Goal: Task Accomplishment & Management: Complete application form

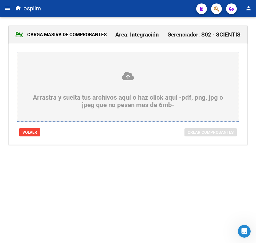
click at [4, 7] on button "menu" at bounding box center [7, 8] width 11 height 11
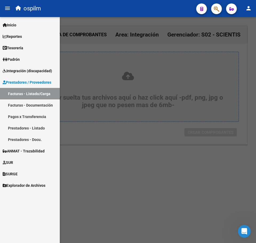
click at [35, 97] on link "Facturas - Listado/Carga" at bounding box center [30, 93] width 60 height 11
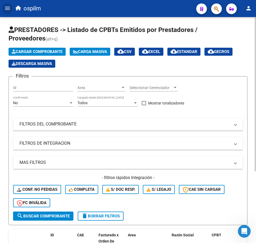
click at [73, 51] on button "Carga Masiva" at bounding box center [90, 52] width 41 height 8
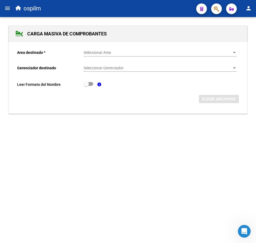
click at [112, 48] on div "Seleccionar Area Seleccionar Area" at bounding box center [159, 51] width 153 height 11
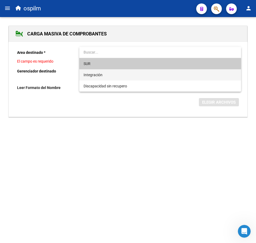
click at [108, 69] on span "Integración" at bounding box center [159, 74] width 153 height 11
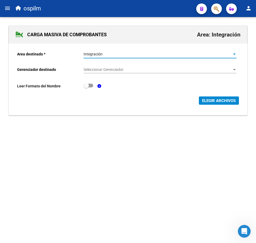
click at [110, 71] on span "Seleccionar Gerenciador" at bounding box center [157, 69] width 148 height 5
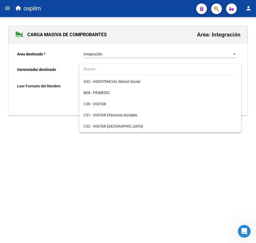
scroll to position [77, 0]
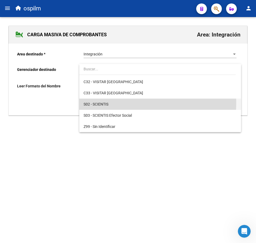
click at [114, 102] on span "S02 - SCIENTIS" at bounding box center [159, 104] width 153 height 11
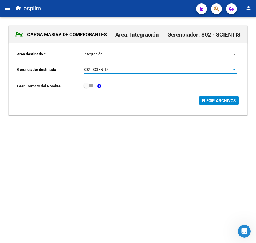
click at [216, 103] on button "ELEGIR ARCHIVOS" at bounding box center [219, 101] width 40 height 8
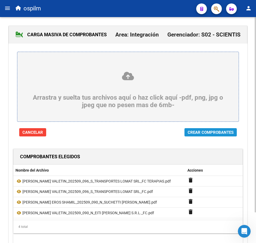
click at [196, 135] on span "Crear Comprobantes" at bounding box center [211, 132] width 46 height 5
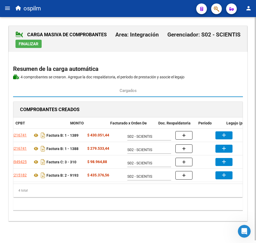
scroll to position [0, 96]
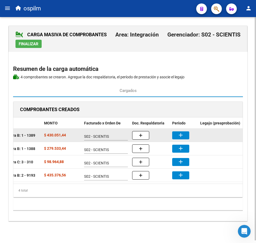
click at [182, 137] on mat-icon "add" at bounding box center [180, 135] width 6 height 6
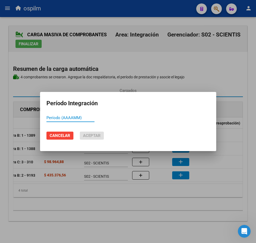
paste input "202509"
type input "202509"
click at [90, 134] on span "Aceptar" at bounding box center [92, 135] width 18 height 5
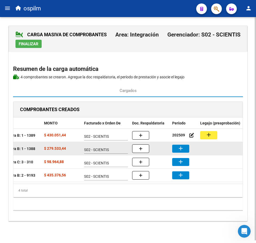
click at [183, 152] on button "add" at bounding box center [180, 149] width 17 height 8
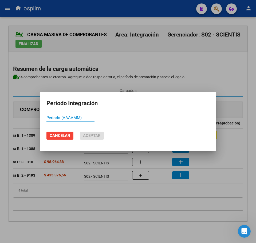
paste input "202509"
type input "202509"
click at [93, 137] on span "Aceptar" at bounding box center [92, 135] width 18 height 5
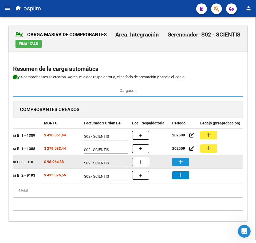
click at [181, 165] on button "add" at bounding box center [180, 162] width 17 height 8
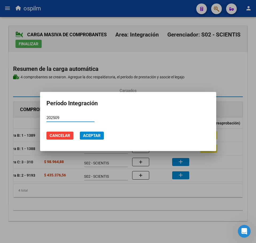
type input "202509"
click at [180, 176] on div at bounding box center [128, 121] width 256 height 243
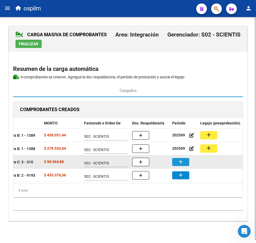
click at [182, 163] on mat-icon "add" at bounding box center [180, 162] width 6 height 6
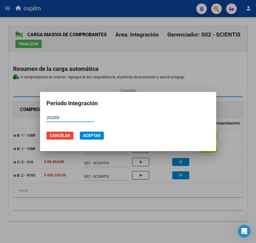
type input "202509"
click at [92, 134] on span "Aceptar" at bounding box center [92, 135] width 18 height 5
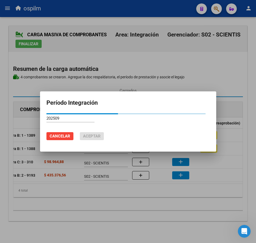
click at [185, 174] on div at bounding box center [128, 121] width 256 height 243
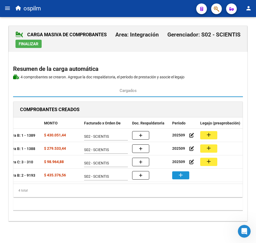
click at [185, 174] on button "add" at bounding box center [180, 176] width 17 height 8
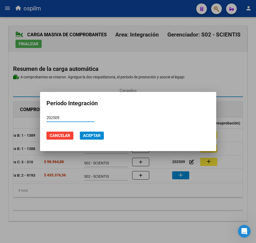
type input "202509"
click at [91, 133] on button "Aceptar" at bounding box center [92, 136] width 24 height 8
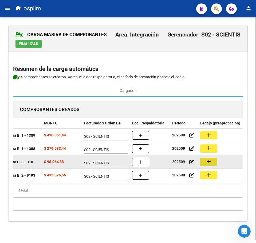
click at [204, 161] on button "add" at bounding box center [208, 162] width 17 height 8
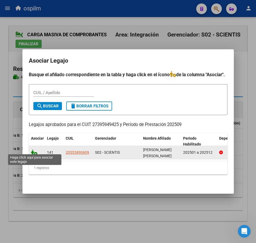
click at [33, 151] on icon at bounding box center [34, 153] width 6 height 6
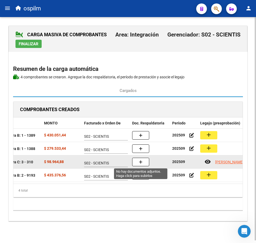
click at [145, 163] on button "button" at bounding box center [140, 162] width 17 height 9
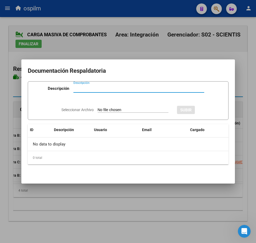
paste input "Planilla de asistencia"
type input "Planilla de asistencia"
click at [105, 109] on input "Seleccionar Archivo" at bounding box center [133, 110] width 71 height 5
type input "C:\fakepath\[PERSON_NAME] EROS SHAMIL_202509_090_N_SUCHETTI [PERSON_NAME].pdf"
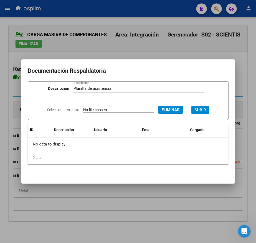
click at [204, 110] on span "SUBIR" at bounding box center [199, 110] width 11 height 5
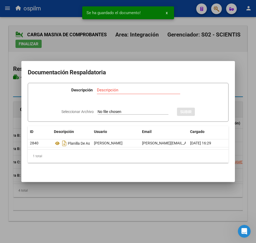
click at [113, 205] on div at bounding box center [128, 121] width 256 height 243
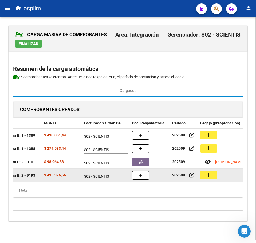
click at [206, 177] on mat-icon "add" at bounding box center [208, 175] width 6 height 6
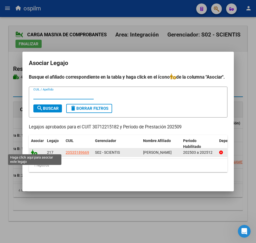
click at [31, 151] on icon at bounding box center [34, 153] width 6 height 6
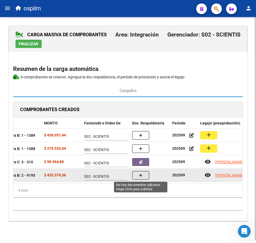
click at [144, 176] on button "button" at bounding box center [140, 175] width 17 height 9
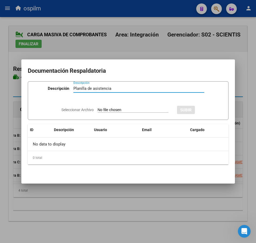
type input "Planilla de asistencia"
click at [106, 108] on input "Seleccionar Archivo" at bounding box center [133, 110] width 71 height 5
type input "C:\fakepath\[PERSON_NAME] VALETIN_202509_090_N_EITI [PERSON_NAME] S.R.L._PLANIL…"
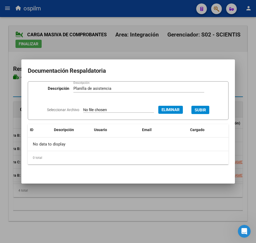
click at [205, 109] on span "SUBIR" at bounding box center [199, 110] width 11 height 5
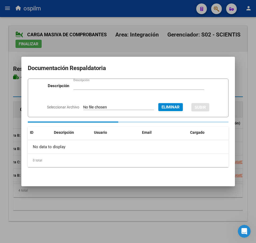
click at [135, 219] on div at bounding box center [128, 121] width 256 height 243
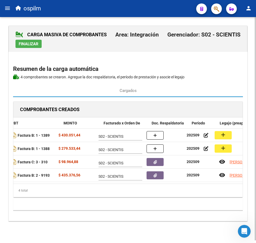
scroll to position [0, 82]
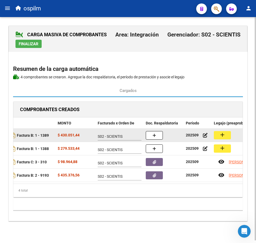
click at [226, 133] on button "add" at bounding box center [222, 135] width 17 height 8
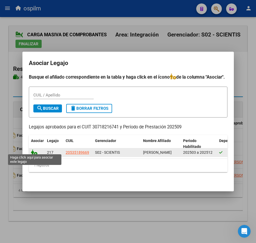
click at [34, 151] on icon at bounding box center [34, 153] width 6 height 6
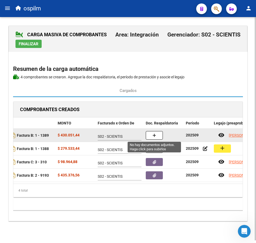
click at [156, 135] on icon "button" at bounding box center [154, 136] width 4 height 4
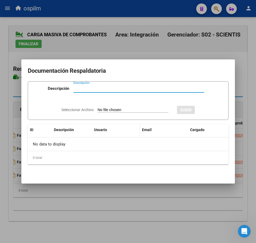
paste input "Planilla de asistencia"
type input "Planilla de asistencia"
click at [105, 109] on input "Seleccionar Archivo" at bounding box center [133, 110] width 71 height 5
type input "C:\fakepath\[PERSON_NAME] VALETIN_202509_096_S_TRANSPORTES LOMAT SRL_PA TERAPIA…"
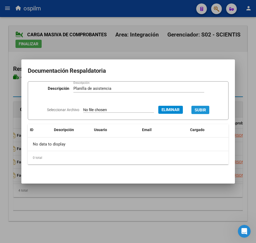
click at [206, 110] on span "SUBIR" at bounding box center [199, 110] width 11 height 5
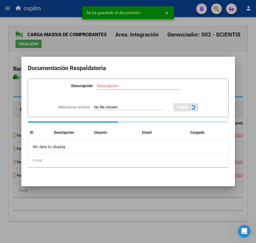
click at [103, 221] on div at bounding box center [128, 121] width 256 height 243
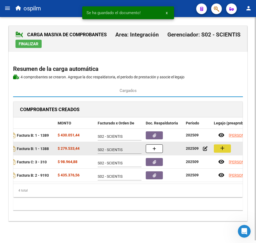
click at [221, 149] on mat-icon "add" at bounding box center [222, 148] width 6 height 6
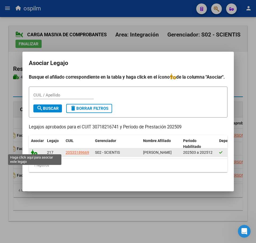
click at [33, 150] on icon at bounding box center [34, 153] width 6 height 6
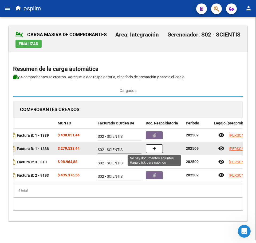
click at [153, 148] on icon "button" at bounding box center [154, 149] width 4 height 4
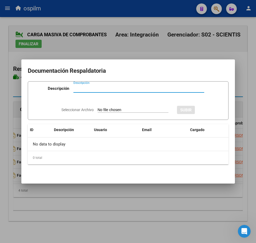
paste input "Planilla de asistencia"
type input "Planilla de asistencia"
click at [109, 110] on input "Seleccionar Archivo" at bounding box center [133, 110] width 71 height 5
type input "C:\fakepath\[PERSON_NAME] VALETIN_202509_096_S_TRANSPORTES LOMAT SRL_PA.pdf"
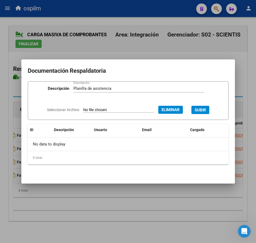
click at [206, 110] on span "SUBIR" at bounding box center [199, 110] width 11 height 5
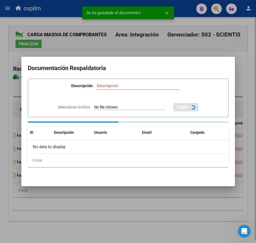
click at [119, 221] on div at bounding box center [128, 121] width 256 height 243
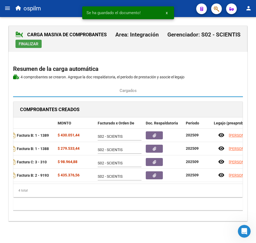
click at [29, 45] on span "Finalizar" at bounding box center [29, 44] width 20 height 5
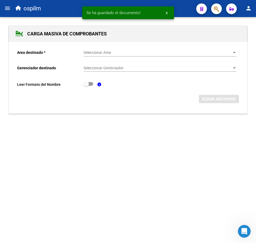
click at [99, 51] on span "Seleccionar Area" at bounding box center [157, 52] width 148 height 5
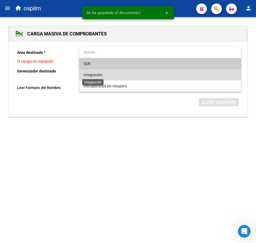
click at [101, 75] on span "Integración" at bounding box center [92, 75] width 19 height 4
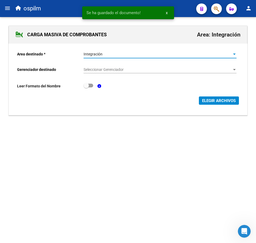
click at [102, 66] on div "Seleccionar Gerenciador Seleccionar Gerenciador" at bounding box center [159, 68] width 153 height 11
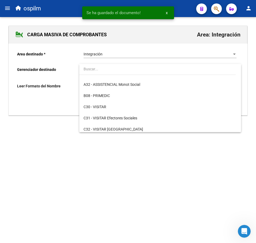
scroll to position [77, 0]
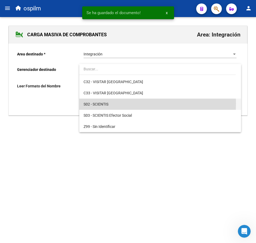
click at [113, 104] on span "S02 - SCIENTIS" at bounding box center [159, 104] width 153 height 11
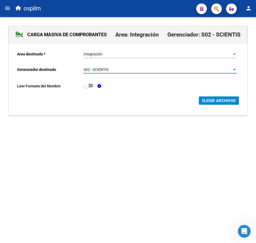
click at [224, 100] on span "ELEGIR ARCHIVOS" at bounding box center [219, 100] width 34 height 5
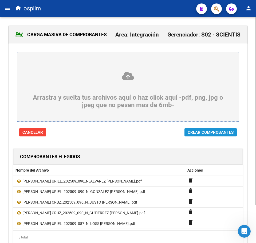
click at [213, 137] on button "Crear Comprobantes" at bounding box center [210, 132] width 52 height 8
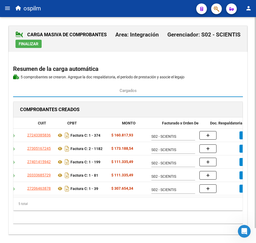
scroll to position [0, 69]
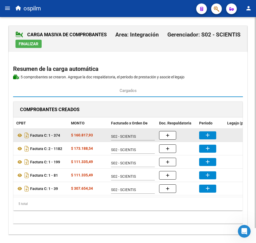
click at [210, 134] on mat-icon "add" at bounding box center [207, 135] width 6 height 6
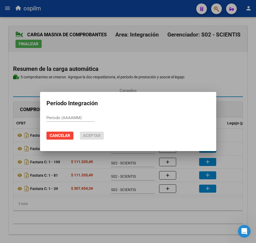
paste input "202509"
type input "202509"
click at [103, 137] on button "Aceptar" at bounding box center [92, 136] width 24 height 8
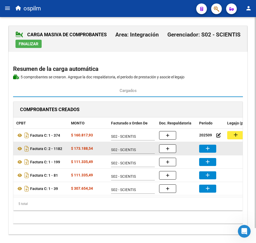
click at [211, 148] on button "add" at bounding box center [207, 149] width 17 height 8
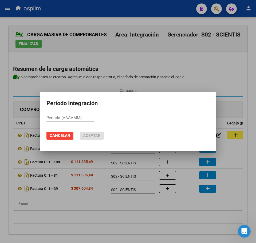
paste input "202509"
type input "202509"
click at [93, 135] on span "Aceptar" at bounding box center [92, 135] width 18 height 5
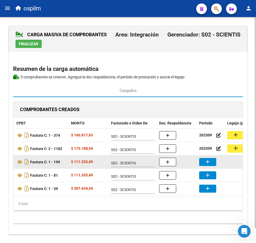
click at [216, 160] on button "add" at bounding box center [207, 162] width 17 height 8
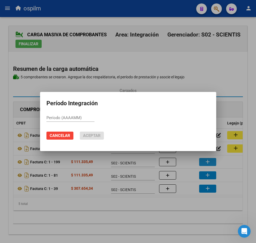
paste input "202509"
type input "202509"
click at [93, 135] on span "Aceptar" at bounding box center [92, 135] width 18 height 5
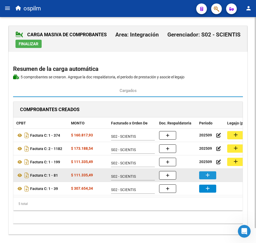
click at [213, 177] on button "add" at bounding box center [207, 176] width 17 height 8
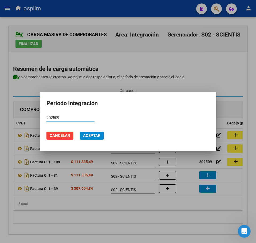
type input "202509"
click at [96, 136] on span "Aceptar" at bounding box center [92, 135] width 18 height 5
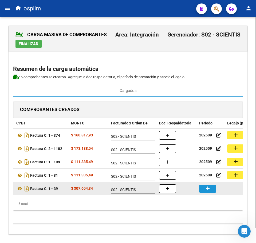
click at [208, 188] on mat-icon "add" at bounding box center [207, 188] width 6 height 6
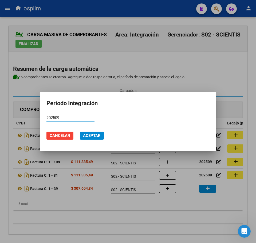
type input "202509"
click at [87, 134] on span "Aceptar" at bounding box center [92, 135] width 18 height 5
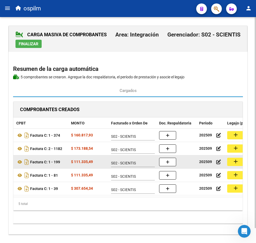
click at [230, 163] on button "add" at bounding box center [235, 162] width 17 height 8
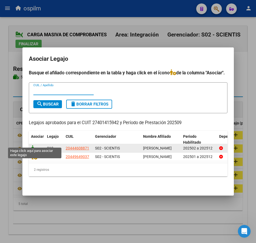
click at [33, 145] on icon at bounding box center [34, 148] width 6 height 6
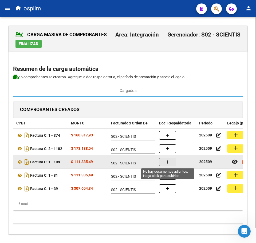
click at [165, 165] on button "button" at bounding box center [167, 162] width 17 height 9
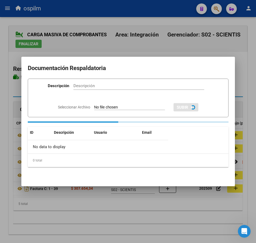
paste input "Planilla de asistencia"
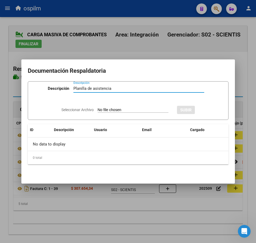
type input "Planilla de asistencia"
click at [107, 110] on input "Seleccionar Archivo" at bounding box center [133, 110] width 71 height 5
type input "C:\fakepath\[PERSON_NAME] CRUZ_202509_090_N_BUSTO [PERSON_NAME].pdf"
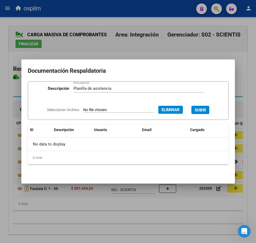
click at [202, 108] on span "SUBIR" at bounding box center [199, 110] width 11 height 5
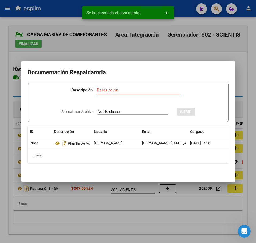
click at [84, 212] on div at bounding box center [128, 121] width 256 height 243
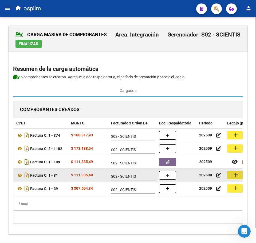
click at [229, 177] on button "add" at bounding box center [235, 175] width 17 height 8
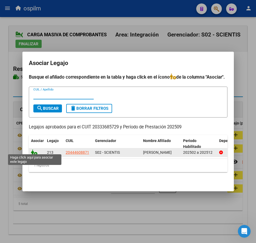
click at [35, 151] on icon at bounding box center [34, 153] width 6 height 6
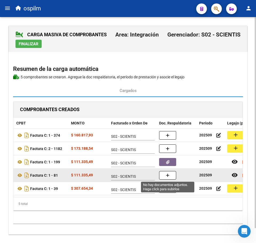
click at [174, 178] on button "button" at bounding box center [167, 175] width 17 height 9
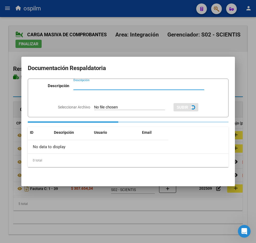
paste input "Planilla de asistencia"
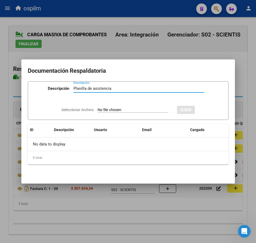
type input "Planilla de asistencia"
click at [100, 108] on app-file-uploader "Seleccionar Archivo" at bounding box center [116, 110] width 111 height 5
click at [98, 110] on input "Seleccionar Archivo" at bounding box center [133, 110] width 71 height 5
type input "C:\fakepath\[PERSON_NAME] CRUZ_202509_090_N_GUTIERREZ [PERSON_NAME].pdf"
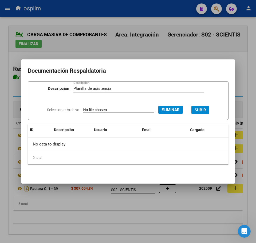
click at [206, 109] on span "SUBIR" at bounding box center [199, 110] width 11 height 5
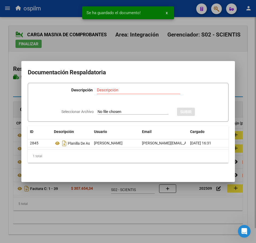
click at [105, 221] on div at bounding box center [128, 121] width 256 height 243
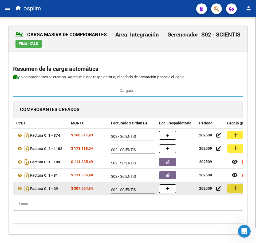
click at [232, 190] on button "add" at bounding box center [235, 189] width 17 height 8
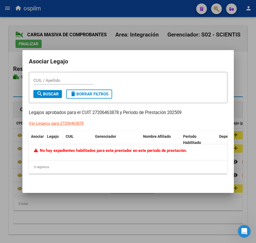
click at [26, 218] on div at bounding box center [128, 121] width 256 height 243
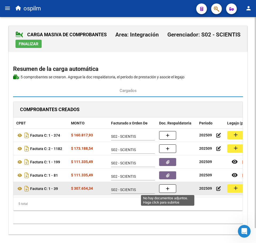
click at [167, 188] on icon "button" at bounding box center [168, 189] width 4 height 4
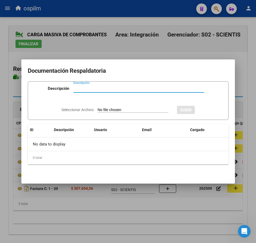
paste input "Planilla de asistencia"
type input "Planilla de asistencia"
click at [117, 114] on div "Seleccionar Archivo SUBIR" at bounding box center [127, 109] width 133 height 15
click at [112, 110] on input "Seleccionar Archivo" at bounding box center [133, 110] width 71 height 5
type input "C:\fakepath\[PERSON_NAME] URIEL_202509_087_N_LOSS [PERSON_NAME].pdf"
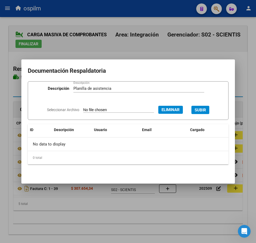
click at [203, 110] on span "SUBIR" at bounding box center [199, 110] width 11 height 5
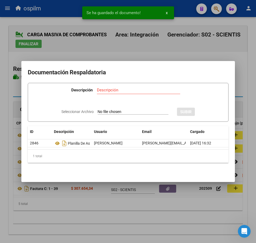
click at [83, 215] on div at bounding box center [128, 121] width 256 height 243
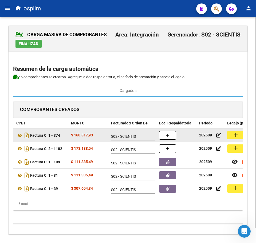
click at [236, 135] on mat-icon "add" at bounding box center [235, 135] width 6 height 6
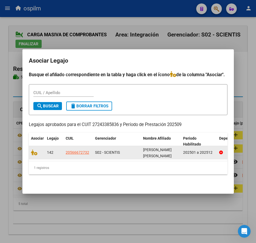
click at [35, 153] on div at bounding box center [37, 153] width 12 height 6
click at [34, 151] on icon at bounding box center [34, 153] width 6 height 6
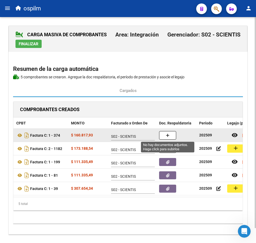
click at [160, 135] on button "button" at bounding box center [167, 135] width 17 height 9
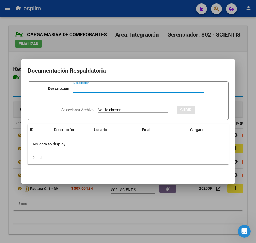
paste input "Planilla de asistencia"
type input "Planilla de asistencia"
click at [113, 109] on input "Seleccionar Archivo" at bounding box center [133, 110] width 71 height 5
type input "C:\fakepath\[PERSON_NAME] URIEL_202509_090_N_ALVAREZ [PERSON_NAME].pdf"
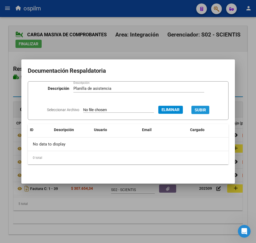
click at [206, 108] on span "SUBIR" at bounding box center [199, 110] width 11 height 5
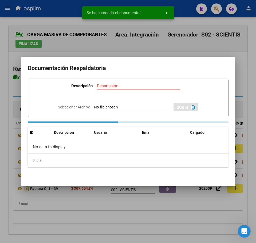
click at [101, 218] on div at bounding box center [128, 121] width 256 height 243
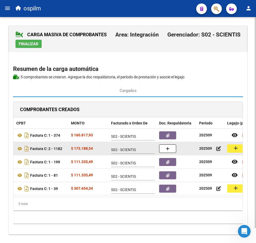
click at [234, 148] on mat-icon "add" at bounding box center [235, 148] width 6 height 6
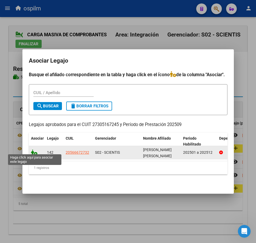
click at [31, 151] on icon at bounding box center [34, 153] width 6 height 6
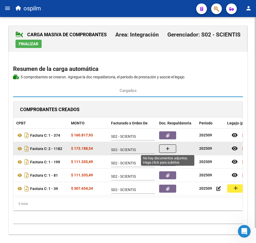
click at [163, 148] on button "button" at bounding box center [167, 149] width 17 height 9
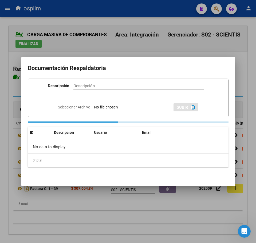
paste input "Planilla de asistencia"
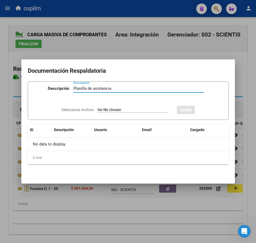
type input "Planilla de asistencia"
click at [117, 110] on input "Seleccionar Archivo" at bounding box center [133, 110] width 71 height 5
type input "C:\fakepath\[PERSON_NAME] URIEL_202509_090_N_GONZALEZ [PERSON_NAME].pdf"
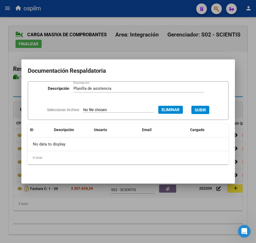
click at [206, 110] on span "SUBIR" at bounding box center [199, 110] width 11 height 5
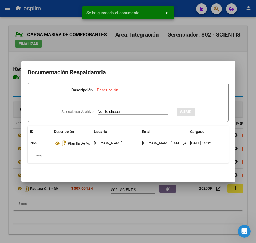
click at [110, 213] on div at bounding box center [128, 121] width 256 height 243
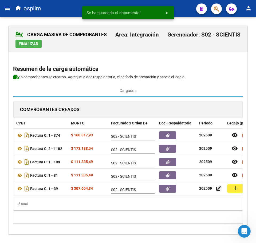
click at [27, 43] on span "Finalizar" at bounding box center [29, 44] width 20 height 5
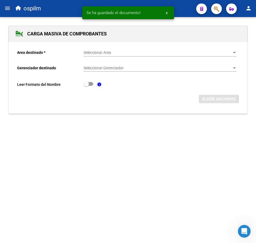
click at [9, 8] on mat-icon "menu" at bounding box center [7, 8] width 6 height 6
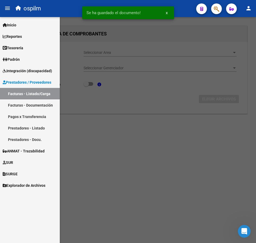
click at [26, 96] on link "Facturas - Listado/Carga" at bounding box center [30, 93] width 60 height 11
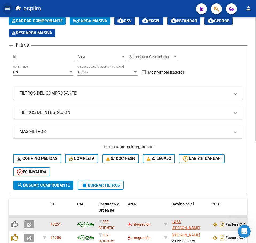
scroll to position [133, 0]
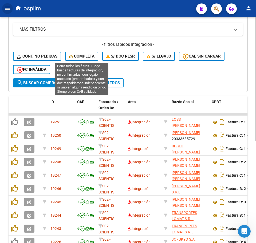
click at [83, 53] on button "Completa" at bounding box center [81, 56] width 33 height 9
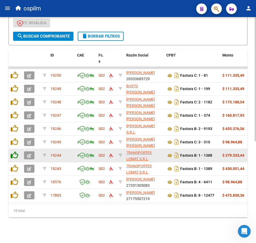
scroll to position [185, 0]
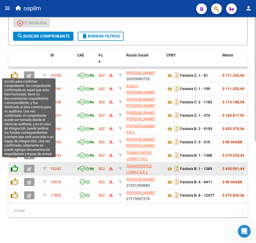
click at [13, 165] on icon at bounding box center [14, 168] width 7 height 7
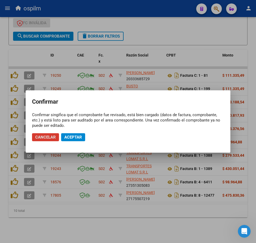
click at [73, 134] on button "Aceptar" at bounding box center [73, 137] width 24 height 8
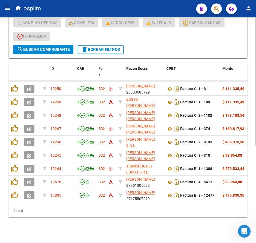
scroll to position [172, 0]
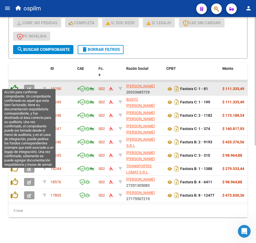
click at [14, 85] on icon at bounding box center [14, 88] width 7 height 7
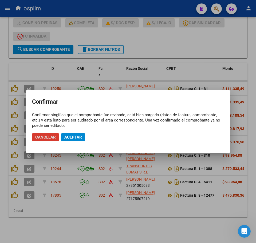
click at [68, 140] on button "Aceptar" at bounding box center [73, 137] width 24 height 8
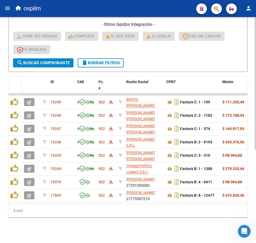
scroll to position [159, 0]
click at [15, 86] on datatable-header-cell at bounding box center [15, 87] width 13 height 23
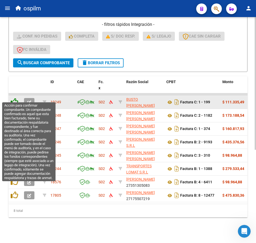
click at [16, 98] on icon at bounding box center [14, 101] width 7 height 7
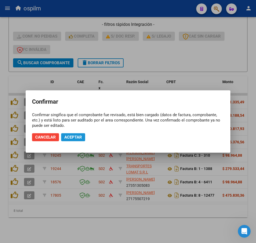
click at [74, 139] on span "Aceptar" at bounding box center [73, 137] width 18 height 5
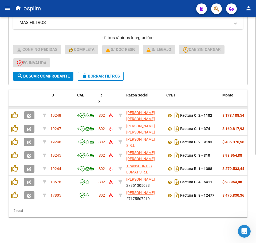
scroll to position [145, 0]
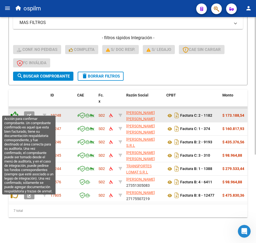
click at [14, 112] on icon at bounding box center [14, 115] width 7 height 7
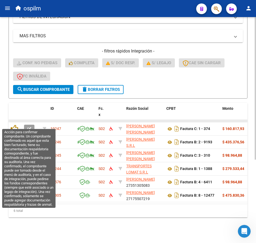
scroll to position [132, 0]
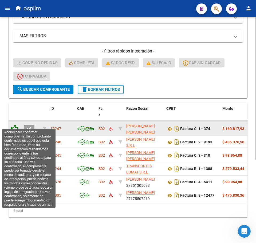
click at [17, 125] on icon at bounding box center [14, 128] width 7 height 7
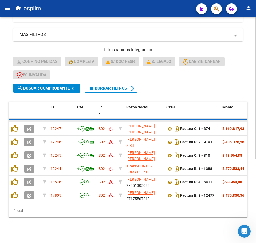
scroll to position [119, 0]
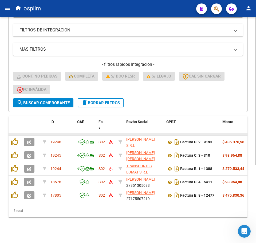
click at [15, 133] on datatable-body-cell at bounding box center [15, 134] width 13 height 2
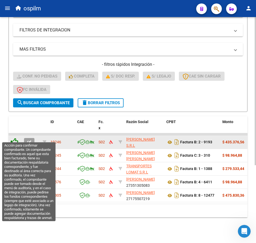
click at [15, 138] on icon at bounding box center [14, 141] width 7 height 7
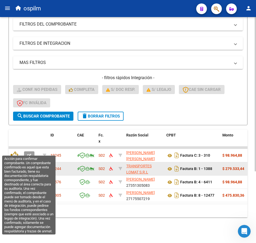
click at [15, 152] on icon at bounding box center [14, 155] width 7 height 7
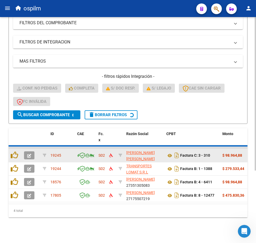
scroll to position [92, 0]
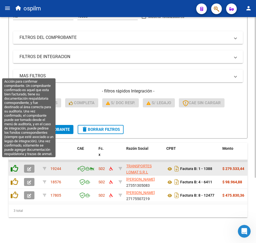
click at [12, 165] on icon at bounding box center [14, 168] width 7 height 7
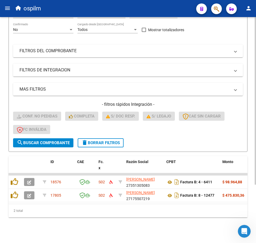
click at [115, 141] on span "delete Borrar Filtros" at bounding box center [100, 143] width 38 height 5
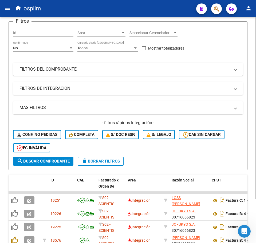
scroll to position [79, 0]
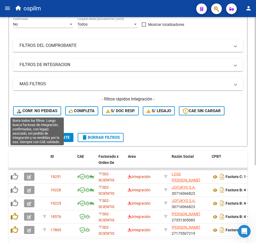
click at [42, 111] on span "Conf. no pedidas" at bounding box center [37, 111] width 41 height 5
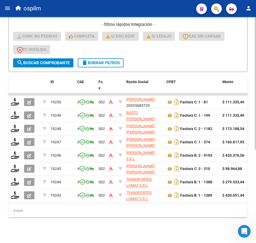
scroll to position [159, 0]
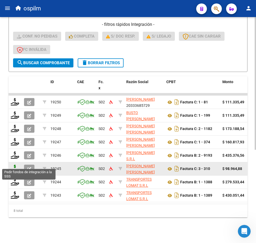
click at [18, 165] on icon at bounding box center [15, 168] width 9 height 7
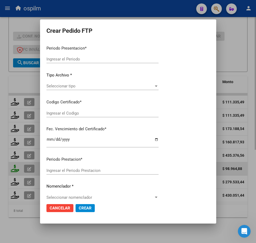
type input "202509"
type input "$ 98.964,88"
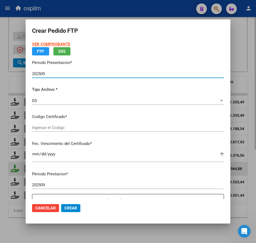
type input "ARG02000553890602020110420251104BS413"
type input "[DATE]"
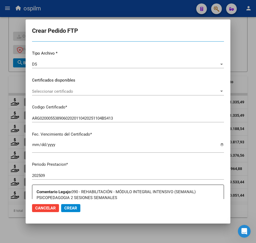
scroll to position [133, 0]
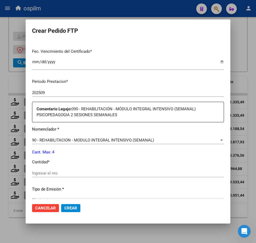
click at [63, 176] on input "Ingresar el nro" at bounding box center [128, 173] width 192 height 5
type input "4"
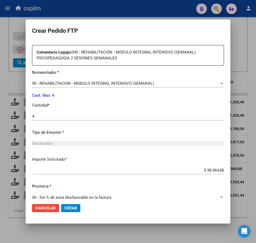
scroll to position [197, 0]
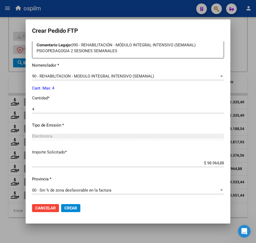
click at [67, 209] on span "Crear" at bounding box center [70, 208] width 13 height 5
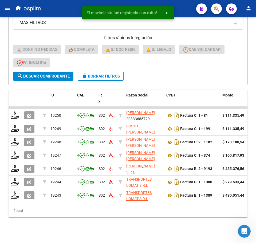
scroll to position [145, 0]
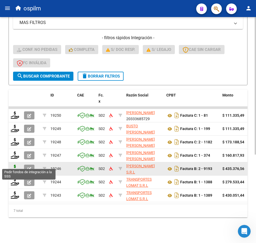
click at [16, 165] on icon at bounding box center [15, 168] width 9 height 7
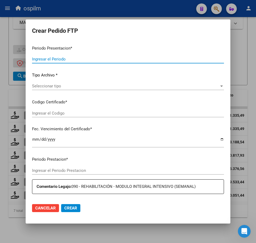
type input "202509"
type input "$ 435.376,56"
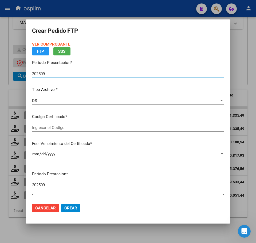
type input "ARG02000535189662020010820250108BS436"
type input "[DATE]"
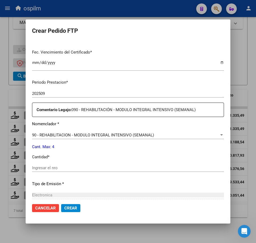
scroll to position [133, 0]
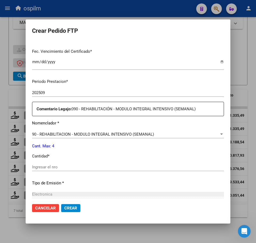
click at [72, 166] on input "Ingresar el nro" at bounding box center [128, 167] width 192 height 5
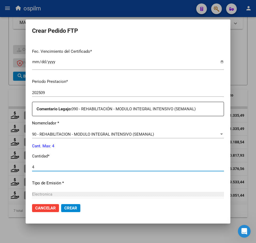
scroll to position [191, 0]
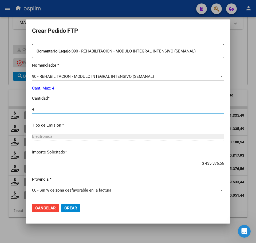
type input "4"
click at [72, 206] on span "Crear" at bounding box center [70, 208] width 13 height 5
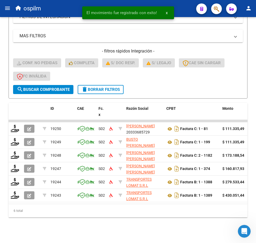
scroll to position [132, 0]
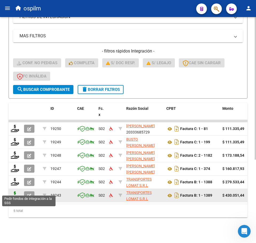
click at [13, 192] on icon at bounding box center [15, 195] width 9 height 7
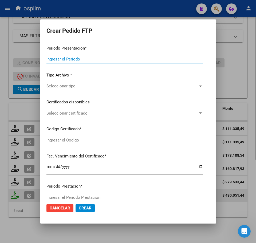
type input "202509"
type input "$ 430.051,44"
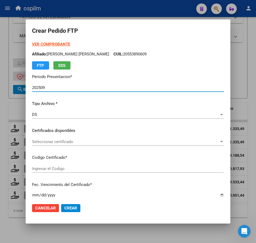
type input "ARG02000535189662020010820250108BS436"
type input "[DATE]"
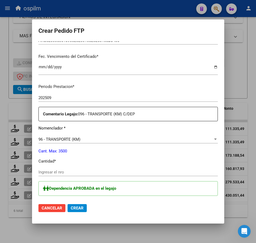
scroll to position [133, 0]
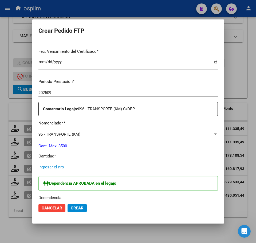
click at [95, 168] on input "Ingresar el nro" at bounding box center [127, 167] width 179 height 5
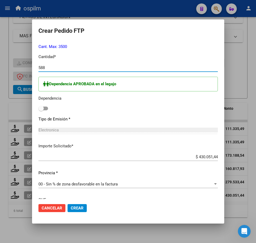
scroll to position [233, 0]
type input "588"
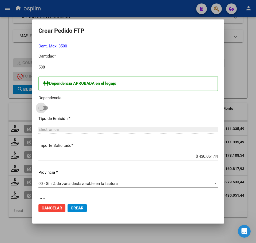
click at [40, 109] on span at bounding box center [43, 108] width 10 height 4
click at [41, 110] on input "checkbox" at bounding box center [41, 110] width 0 height 0
checkbox input "true"
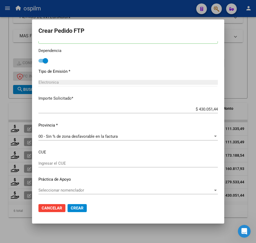
click at [71, 208] on span "Crear" at bounding box center [77, 208] width 13 height 5
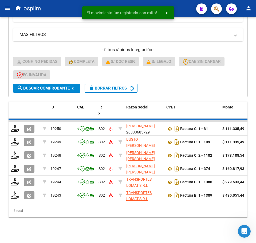
scroll to position [119, 0]
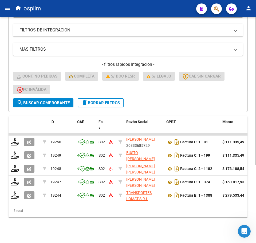
click at [86, 220] on div "Video tutorial PRESTADORES -> Listado de CPBTs Emitidos por Prestadores / Prove…" at bounding box center [128, 74] width 256 height 340
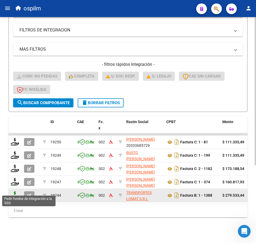
click at [16, 192] on icon at bounding box center [15, 195] width 9 height 7
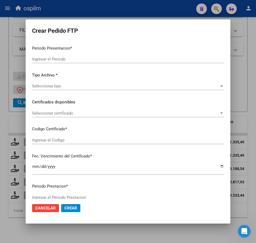
type input "202509"
type input "$ 279.533,44"
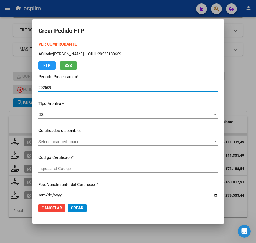
type input "ARG02000535189662020010820250108BS436"
type input "[DATE]"
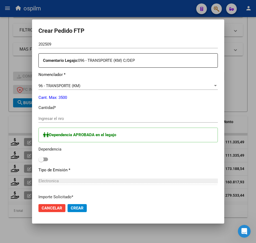
scroll to position [181, 0]
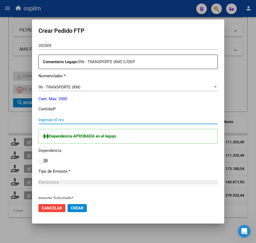
click at [49, 120] on input "Ingresar el nro" at bounding box center [127, 120] width 179 height 5
type input "383"
click at [43, 160] on div "Dependencia APROBADA en el legajo Dependencia" at bounding box center [127, 146] width 179 height 35
click at [38, 161] on span at bounding box center [43, 161] width 10 height 4
click at [41, 163] on input "checkbox" at bounding box center [41, 163] width 0 height 0
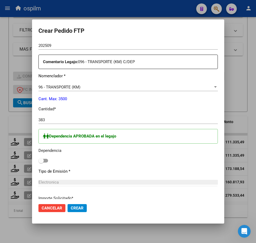
checkbox input "true"
click at [71, 209] on span "Crear" at bounding box center [77, 208] width 13 height 5
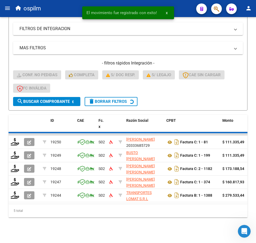
scroll to position [105, 0]
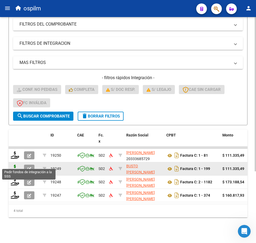
click at [17, 165] on icon at bounding box center [15, 168] width 9 height 7
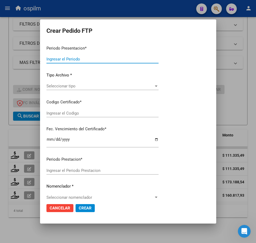
type input "202509"
type input "$ 111.335,49"
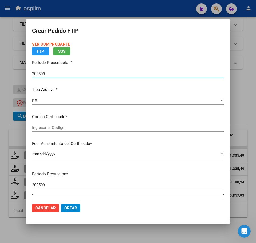
type input "ARG02000444608872017031020220310BS440"
type input "[DATE]"
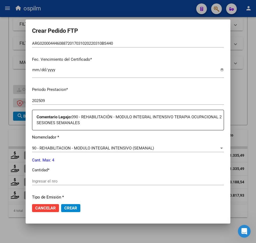
scroll to position [133, 0]
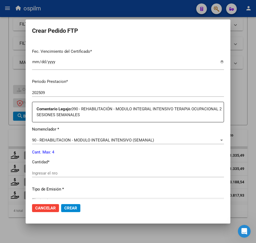
click at [64, 169] on div "Periodo Prestacion * 202509 Ingresar el Periodo Prestacion Comentario Legajo: 0…" at bounding box center [128, 169] width 192 height 189
click at [65, 172] on input "Ingresar el nro" at bounding box center [128, 173] width 192 height 5
type input "4"
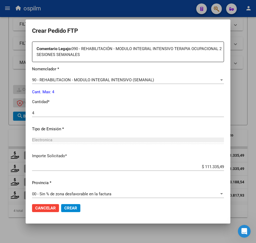
scroll to position [197, 0]
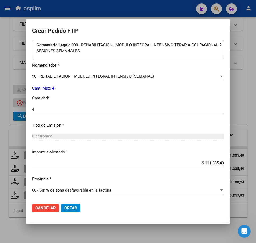
click at [67, 208] on span "Crear" at bounding box center [70, 208] width 13 height 5
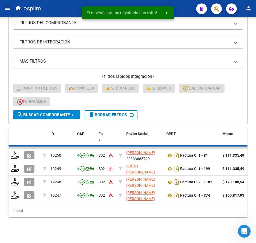
scroll to position [92, 0]
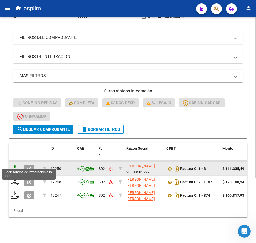
click at [15, 165] on icon at bounding box center [15, 168] width 9 height 7
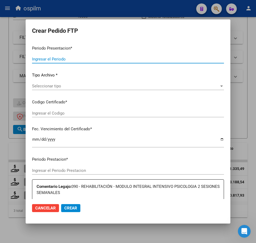
type input "202509"
type input "$ 111.335,49"
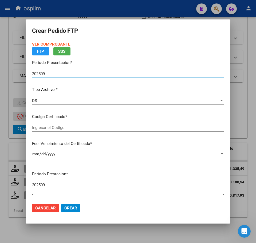
type input "ARG02000444608872017031020220310BS440"
type input "[DATE]"
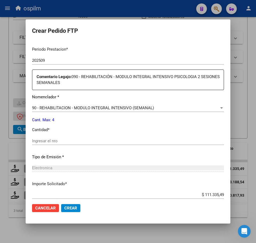
scroll to position [167, 0]
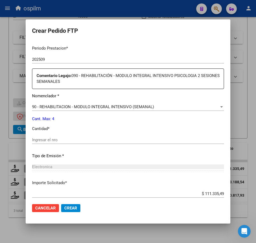
click at [60, 141] on input "Ingresar el nro" at bounding box center [128, 140] width 192 height 5
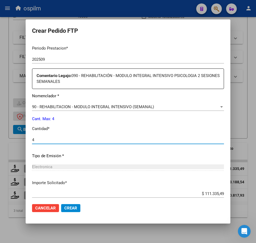
type input "4"
click at [68, 207] on span "Crear" at bounding box center [70, 208] width 13 height 5
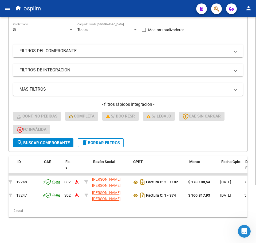
scroll to position [0, 33]
drag, startPoint x: 161, startPoint y: 140, endPoint x: 154, endPoint y: 141, distance: 7.0
click at [161, 140] on form "Filtros Id Integración Area Seleccionar Gerenciador Seleccionar Gerenciador Si …" at bounding box center [128, 77] width 239 height 149
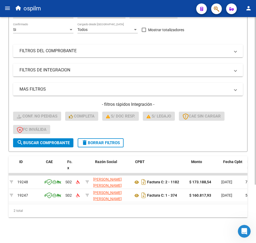
scroll to position [0, 0]
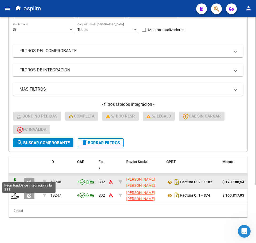
click at [13, 178] on icon at bounding box center [15, 181] width 9 height 7
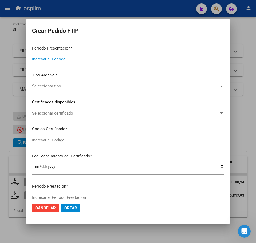
type input "202509"
type input "$ 173.188,54"
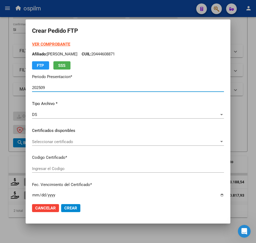
type input "ARG02000566672732021083020240830BS313"
type input "[DATE]"
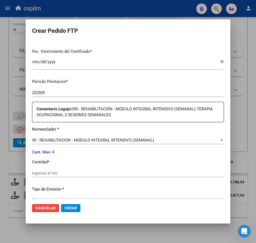
click at [54, 174] on input "Ingresar el nro" at bounding box center [128, 173] width 192 height 5
type input "4"
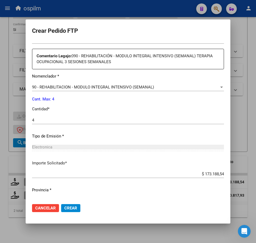
scroll to position [197, 0]
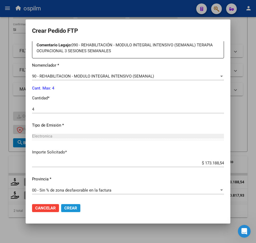
click at [75, 208] on span "Crear" at bounding box center [70, 208] width 13 height 5
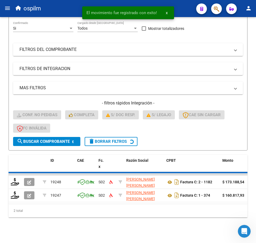
scroll to position [65, 0]
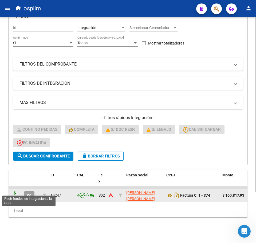
click at [14, 192] on icon at bounding box center [15, 195] width 9 height 7
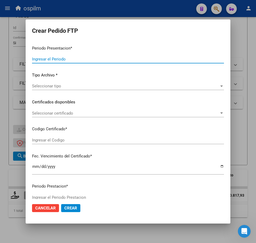
type input "202509"
type input "$ 160.817,93"
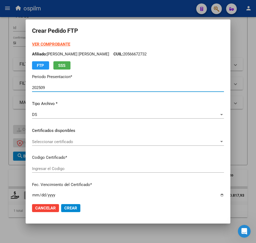
type input "ARG02000566672732021083020240830BS313"
type input "[DATE]"
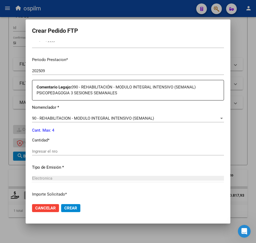
scroll to position [167, 0]
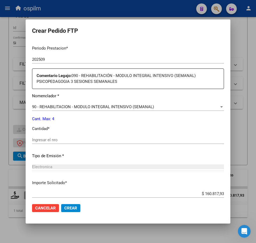
click at [62, 139] on input "Ingresar el nro" at bounding box center [128, 140] width 192 height 5
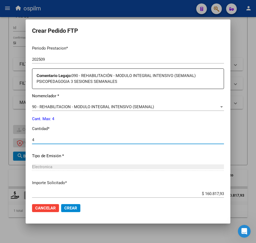
type input "4"
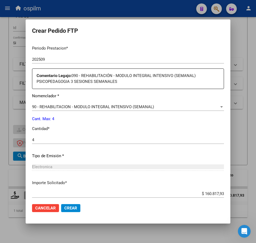
scroll to position [197, 0]
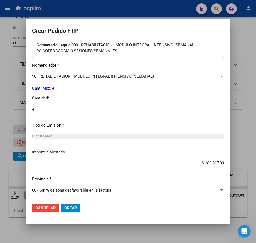
click at [70, 209] on span "Crear" at bounding box center [70, 208] width 13 height 5
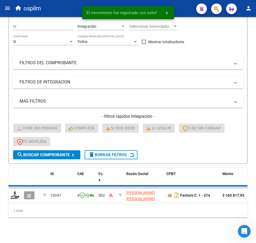
scroll to position [56, 0]
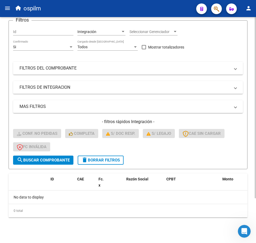
click at [113, 163] on button "delete Borrar Filtros" at bounding box center [101, 160] width 46 height 9
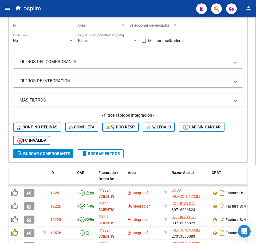
scroll to position [0, 0]
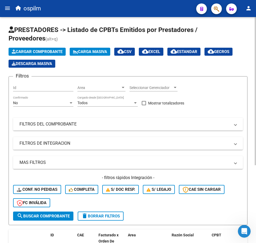
click at [90, 53] on span "Carga Masiva" at bounding box center [90, 51] width 34 height 5
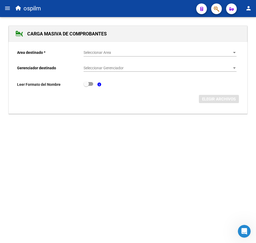
click at [96, 53] on span "Seleccionar Area" at bounding box center [157, 52] width 148 height 5
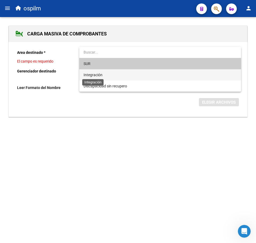
click at [98, 75] on span "Integración" at bounding box center [92, 75] width 19 height 4
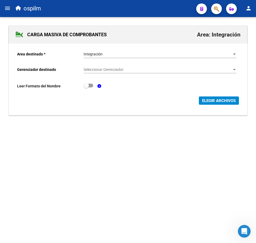
click at [100, 72] on div "Seleccionar Gerenciador Seleccionar Gerenciador" at bounding box center [159, 68] width 153 height 11
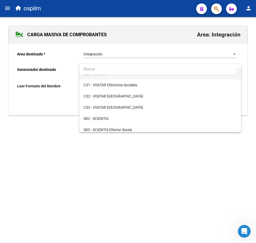
scroll to position [67, 0]
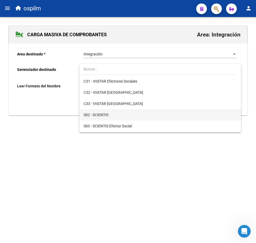
click at [114, 115] on span "S02 - SCIENTIS" at bounding box center [159, 114] width 153 height 11
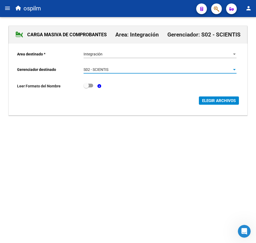
click at [217, 99] on span "ELEGIR ARCHIVOS" at bounding box center [219, 100] width 34 height 5
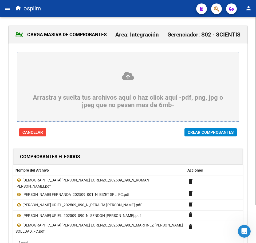
click at [204, 133] on span "Crear Comprobantes" at bounding box center [211, 132] width 46 height 5
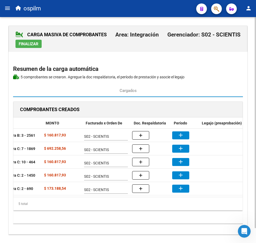
scroll to position [0, 97]
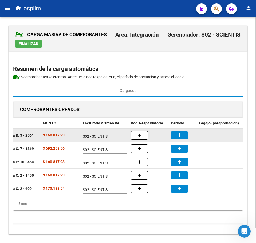
click at [183, 134] on button "add" at bounding box center [179, 136] width 17 height 8
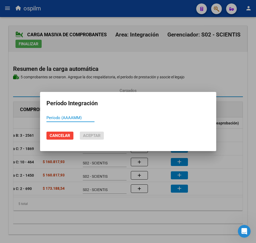
paste input "202509"
type input "202509"
click at [97, 135] on span "Aceptar" at bounding box center [92, 135] width 18 height 5
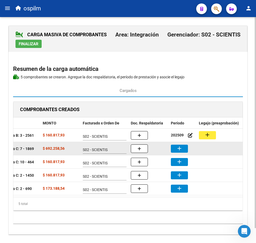
click at [183, 146] on button "add" at bounding box center [179, 149] width 17 height 8
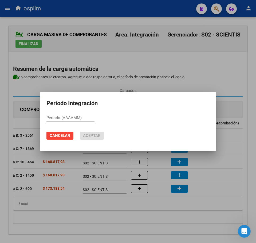
paste input "202509"
type input "202509"
click at [89, 137] on span "Aceptar" at bounding box center [92, 135] width 18 height 5
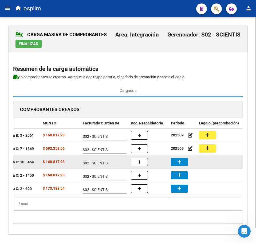
click at [180, 161] on mat-icon "add" at bounding box center [179, 162] width 6 height 6
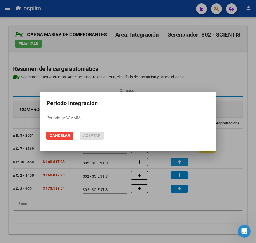
paste input "202509"
type input "202509"
click at [100, 140] on mat-dialog-actions "Cancelar Aceptar" at bounding box center [127, 136] width 163 height 18
click at [100, 137] on button "Aceptar" at bounding box center [92, 136] width 24 height 8
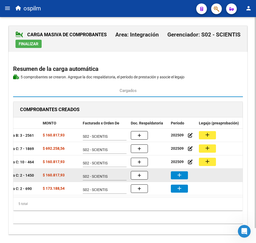
click at [182, 175] on button "add" at bounding box center [179, 176] width 17 height 8
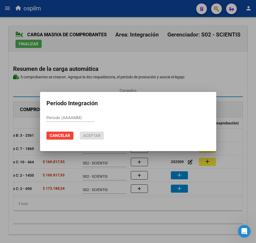
paste input "202509"
type input "202509"
click at [98, 134] on span "Aceptar" at bounding box center [92, 135] width 18 height 5
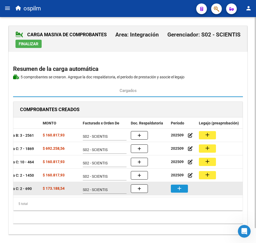
click at [185, 189] on button "add" at bounding box center [179, 189] width 17 height 8
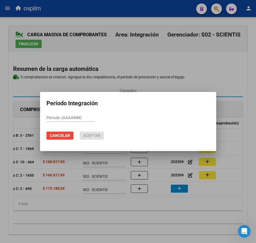
paste input "202509"
type input "202509"
click at [91, 137] on span "Aceptar" at bounding box center [92, 135] width 18 height 5
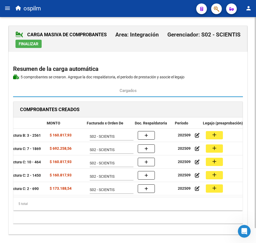
scroll to position [0, 93]
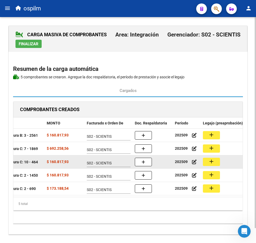
click at [209, 163] on mat-icon "add" at bounding box center [211, 161] width 6 height 6
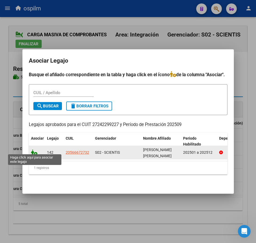
click at [35, 150] on icon at bounding box center [34, 153] width 6 height 6
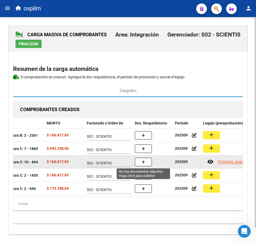
click at [146, 161] on button "button" at bounding box center [143, 162] width 17 height 9
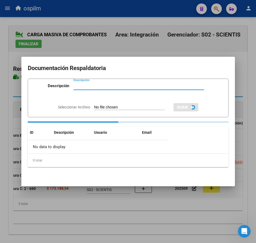
paste input "Planilla de asistencia"
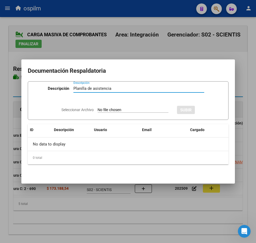
type input "Planilla de asistencia"
click at [117, 112] on input "Seleccionar Archivo" at bounding box center [133, 110] width 71 height 5
type input "C:\fakepath\[PERSON_NAME] URIEL_202509_090_N_PERALTA [PERSON_NAME].jpeg"
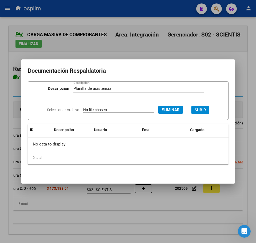
click at [206, 108] on span "SUBIR" at bounding box center [199, 110] width 11 height 5
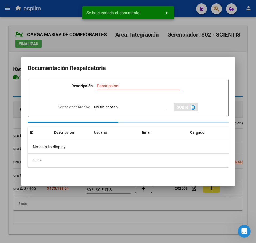
click at [137, 210] on div at bounding box center [128, 121] width 256 height 243
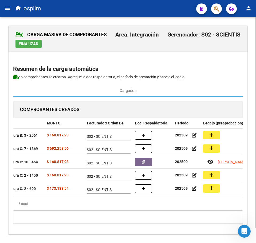
scroll to position [0, 88]
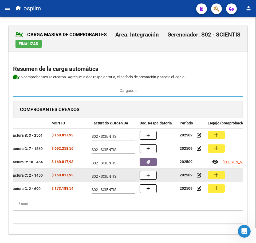
click at [220, 175] on button "add" at bounding box center [216, 175] width 17 height 8
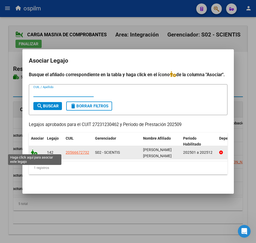
click at [33, 151] on icon at bounding box center [34, 153] width 6 height 6
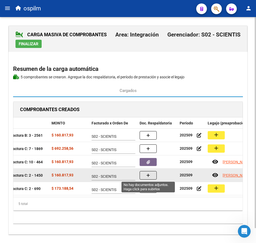
click at [148, 174] on icon "button" at bounding box center [148, 176] width 4 height 4
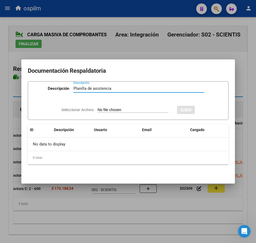
type input "Planilla de asistencia"
click at [103, 112] on input "Seleccionar Archivo" at bounding box center [133, 110] width 71 height 5
type input "C:\fakepath\[PERSON_NAME] URIEL_202509_090_N_SENDON [PERSON_NAME].pdf"
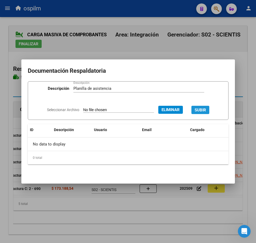
drag, startPoint x: 203, startPoint y: 108, endPoint x: 193, endPoint y: 108, distance: 10.2
click at [203, 107] on button "SUBIR" at bounding box center [200, 110] width 18 height 8
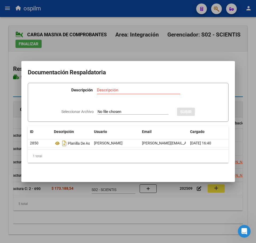
click at [41, 213] on div at bounding box center [128, 121] width 256 height 243
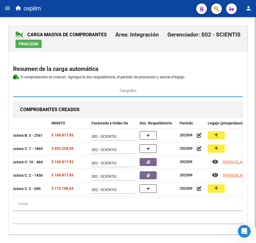
click at [125, 211] on div "5 total" at bounding box center [127, 203] width 229 height 13
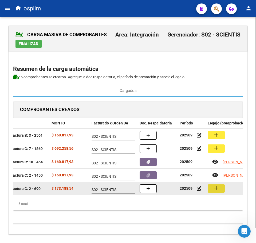
click at [215, 190] on mat-icon "add" at bounding box center [216, 188] width 6 height 6
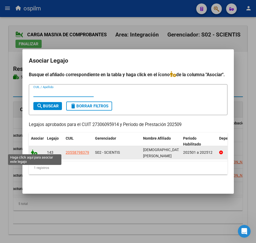
click at [31, 151] on icon at bounding box center [34, 153] width 6 height 6
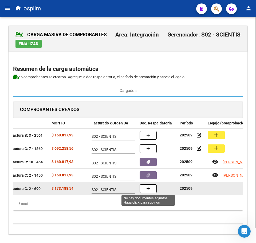
click at [149, 186] on button "button" at bounding box center [148, 189] width 17 height 9
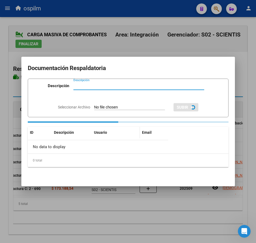
paste input "Planilla de asistencia"
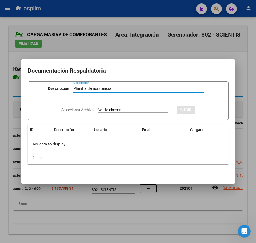
type input "Planilla de asistencia"
click at [96, 107] on div "Seleccionar Archivo SUBIR" at bounding box center [127, 109] width 133 height 15
click at [131, 107] on div "Seleccionar Archivo SUBIR" at bounding box center [127, 109] width 133 height 15
click at [109, 110] on input "Seleccionar Archivo" at bounding box center [133, 110] width 71 height 5
type input "C:\fakepath\[PERSON_NAME] LORENZO_202509_090_N_MARTINEZ [PERSON_NAME] SOLEDAD_P…"
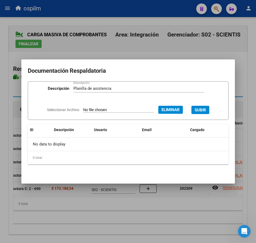
click at [205, 108] on span "SUBIR" at bounding box center [199, 110] width 11 height 5
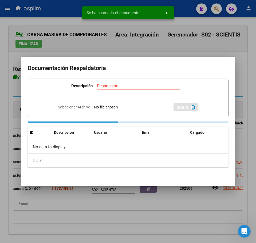
click at [105, 209] on div at bounding box center [128, 121] width 256 height 243
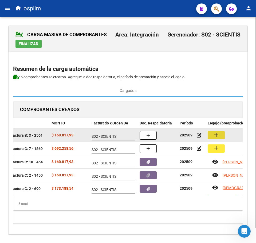
click at [218, 134] on mat-icon "add" at bounding box center [216, 135] width 6 height 6
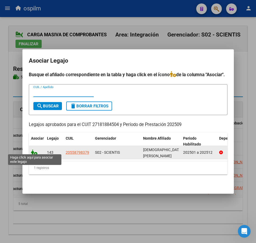
click at [37, 150] on icon at bounding box center [34, 153] width 6 height 6
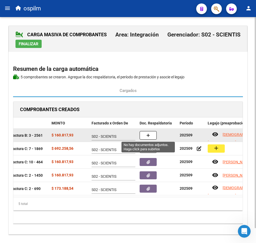
click at [155, 137] on button "button" at bounding box center [148, 135] width 17 height 9
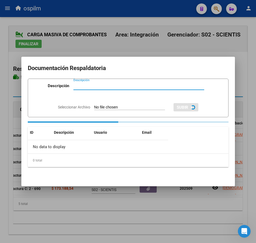
paste input "Planilla de asistencia"
type input "Planilla de asistencia"
click at [127, 105] on app-file-uploader "Seleccionar Archivo" at bounding box center [113, 107] width 111 height 5
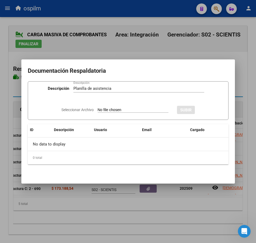
click at [136, 109] on input "Seleccionar Archivo" at bounding box center [133, 110] width 71 height 5
type input "C:\fakepath\[PERSON_NAME] LORENZO_202509_090_N_MARTINEZ [PERSON_NAME] SOLEDAD_P…"
click at [206, 108] on span "SUBIR" at bounding box center [199, 110] width 11 height 5
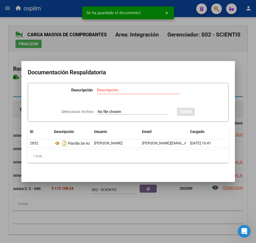
click at [111, 212] on div at bounding box center [128, 121] width 256 height 243
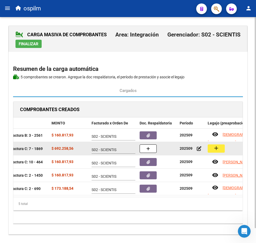
click at [220, 151] on button "add" at bounding box center [216, 149] width 17 height 8
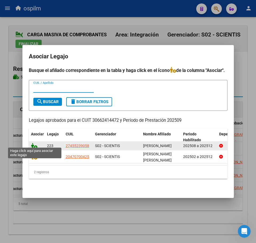
click at [33, 144] on icon at bounding box center [34, 146] width 6 height 6
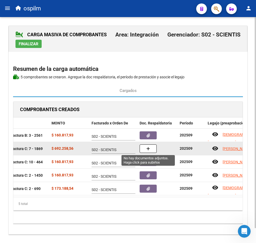
click at [148, 148] on icon "button" at bounding box center [148, 149] width 4 height 4
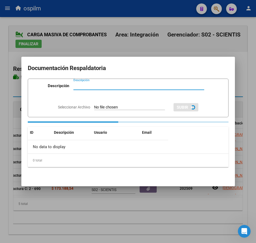
paste input "Planilla de asistencia"
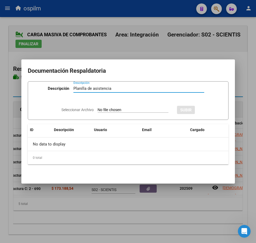
type input "Planilla de asistencia"
click at [116, 110] on input "Seleccionar Archivo" at bounding box center [133, 110] width 71 height 5
type input "C:\fakepath\[PERSON_NAME] FERNANDA_202509_001_N_BIZET SRL_PLANILLA.pdf"
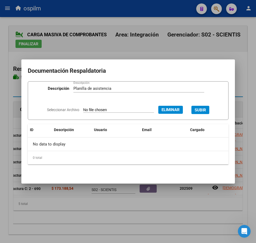
click at [201, 110] on span "SUBIR" at bounding box center [199, 110] width 11 height 5
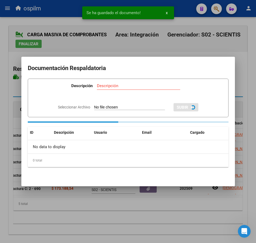
click at [125, 218] on div at bounding box center [128, 121] width 256 height 243
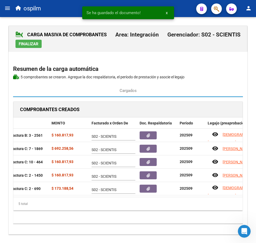
click at [38, 45] on span "Finalizar" at bounding box center [29, 44] width 20 height 5
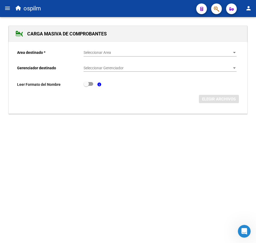
click at [9, 9] on mat-icon "menu" at bounding box center [7, 8] width 6 height 6
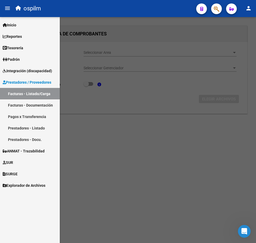
click at [26, 93] on link "Facturas - Listado/Carga" at bounding box center [30, 93] width 60 height 11
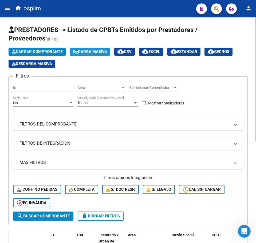
click at [93, 52] on span "Carga Masiva" at bounding box center [90, 51] width 34 height 5
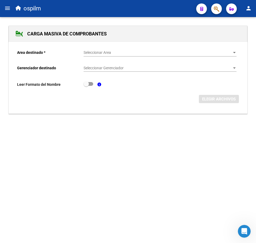
click at [91, 52] on span "Seleccionar Area" at bounding box center [157, 52] width 148 height 5
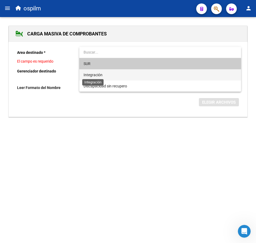
click at [91, 76] on span "Integración" at bounding box center [92, 75] width 19 height 4
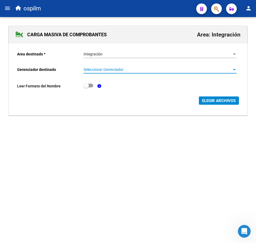
click at [94, 70] on span "Seleccionar Gerenciador" at bounding box center [157, 69] width 148 height 5
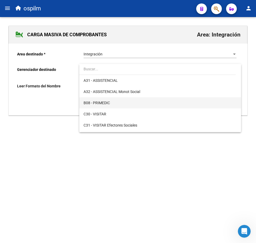
scroll to position [67, 0]
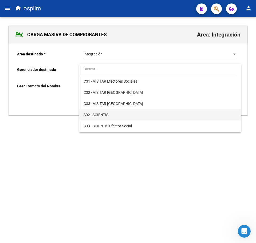
click at [114, 115] on span "S02 - SCIENTIS" at bounding box center [159, 114] width 153 height 11
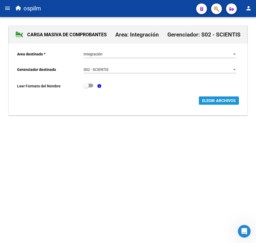
click at [217, 101] on span "ELEGIR ARCHIVOS" at bounding box center [219, 100] width 34 height 5
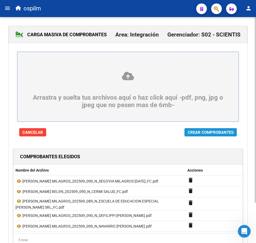
click at [200, 133] on span "Crear Comprobantes" at bounding box center [211, 132] width 46 height 5
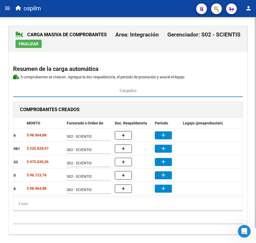
scroll to position [0, 131]
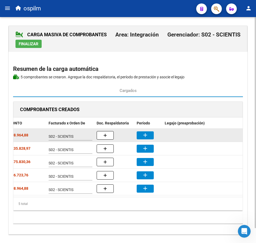
click at [145, 136] on mat-icon "add" at bounding box center [145, 135] width 6 height 6
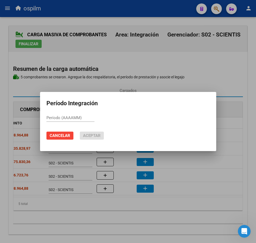
paste input "202509"
type input "202509"
click at [90, 137] on span "Aceptar" at bounding box center [92, 135] width 18 height 5
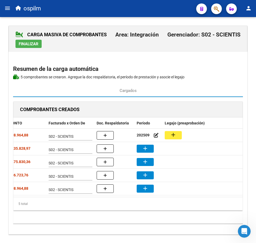
click at [145, 147] on mat-icon "add" at bounding box center [145, 148] width 6 height 6
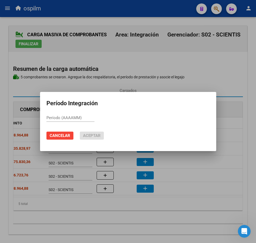
paste input "202509"
type input "202509"
click at [85, 134] on span "Aceptar" at bounding box center [92, 135] width 18 height 5
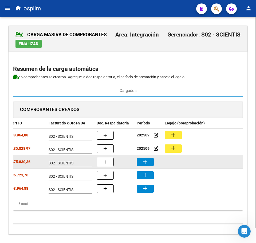
click at [148, 164] on mat-icon "add" at bounding box center [145, 162] width 6 height 6
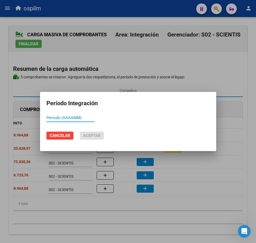
paste input "202509"
type input "202509"
click at [86, 136] on span "Aceptar" at bounding box center [92, 135] width 18 height 5
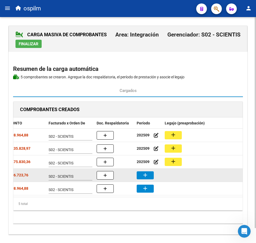
click at [148, 177] on button "add" at bounding box center [145, 176] width 17 height 8
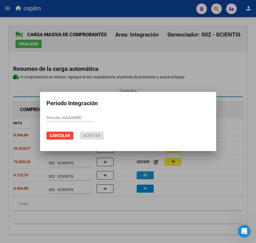
paste input "202509"
type input "202509"
click at [88, 137] on span "Aceptar" at bounding box center [92, 135] width 18 height 5
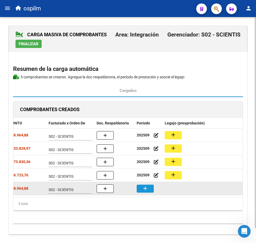
click at [146, 189] on mat-icon "add" at bounding box center [145, 188] width 6 height 6
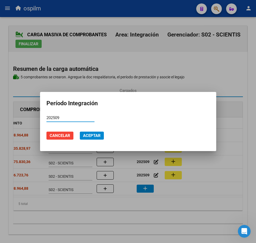
type input "202509"
click at [90, 134] on span "Aceptar" at bounding box center [92, 135] width 18 height 5
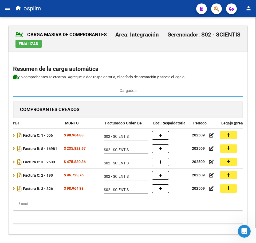
scroll to position [0, 74]
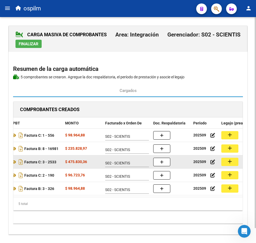
click at [233, 164] on button "add" at bounding box center [229, 162] width 17 height 8
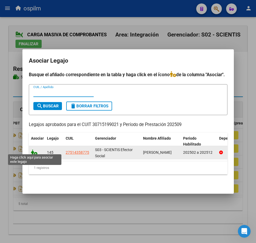
click at [35, 151] on icon at bounding box center [34, 153] width 6 height 6
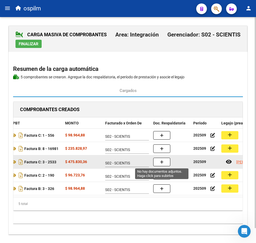
click at [168, 160] on button "button" at bounding box center [161, 162] width 17 height 9
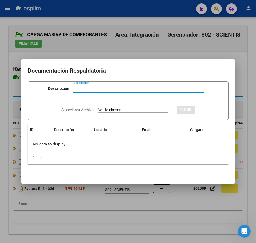
paste input "Planilla de asistencia"
type input "Planilla de asistencia"
click at [113, 106] on div "Seleccionar Archivo SUBIR" at bounding box center [127, 109] width 133 height 15
click at [110, 111] on input "Seleccionar Archivo" at bounding box center [133, 110] width 71 height 5
type input "C:\fakepath\[PERSON_NAME] MILAGROS_202509_089_N_ESCUELA DE EDUCACION ESPECIAL […"
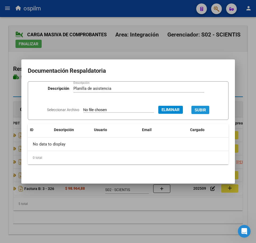
click at [204, 108] on span "SUBIR" at bounding box center [199, 110] width 11 height 5
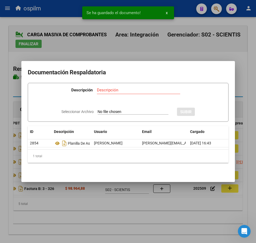
click at [121, 220] on div at bounding box center [128, 121] width 256 height 243
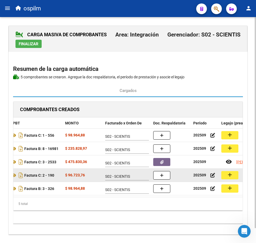
click at [229, 174] on mat-icon "add" at bounding box center [229, 175] width 6 height 6
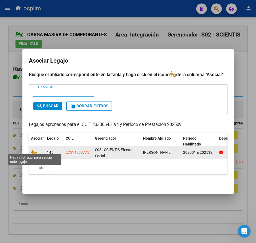
click at [37, 154] on datatable-body-cell at bounding box center [37, 152] width 16 height 13
click at [34, 150] on icon at bounding box center [34, 153] width 6 height 6
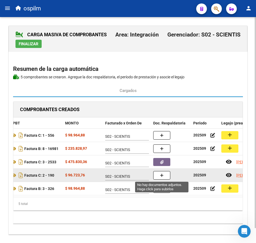
click at [166, 176] on button "button" at bounding box center [161, 175] width 17 height 9
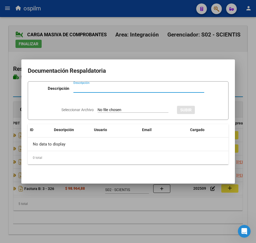
paste input "Planilla de asistencia"
type input "Planilla de asistencia"
click at [108, 110] on input "Seleccionar Archivo" at bounding box center [133, 110] width 71 height 5
type input "C:\fakepath\[PERSON_NAME] MILAGROS_202509_090_N_DEFILIPPI [PERSON_NAME].pdf"
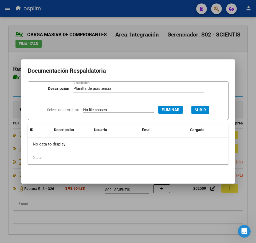
click at [204, 110] on span "SUBIR" at bounding box center [199, 110] width 11 height 5
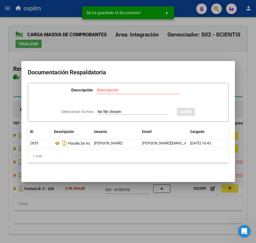
click at [78, 216] on div at bounding box center [128, 121] width 256 height 243
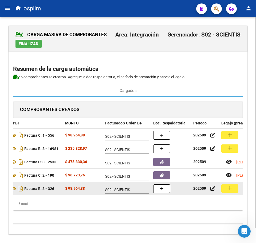
click at [232, 188] on mat-icon "add" at bounding box center [229, 188] width 6 height 6
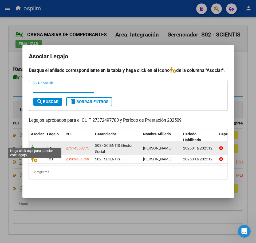
click at [35, 145] on icon at bounding box center [34, 148] width 6 height 6
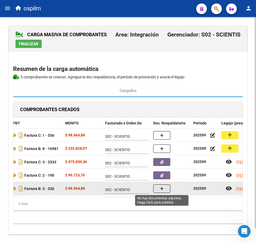
click at [164, 193] on button "button" at bounding box center [161, 189] width 17 height 9
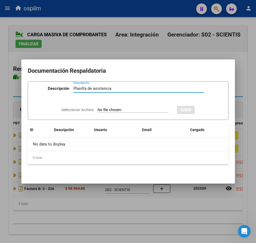
type input "Planilla de asistencia"
click at [110, 107] on div "Seleccionar Archivo SUBIR" at bounding box center [127, 109] width 133 height 15
click at [102, 111] on input "Seleccionar Archivo" at bounding box center [133, 110] width 71 height 5
type input "C:\fakepath\[PERSON_NAME] MILAGROS_202509_090_N_NAVARRO [PERSON_NAME].pdf"
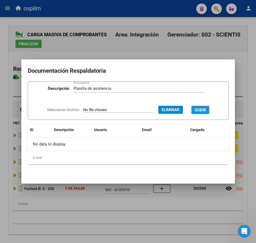
click at [204, 109] on span "SUBIR" at bounding box center [199, 110] width 11 height 5
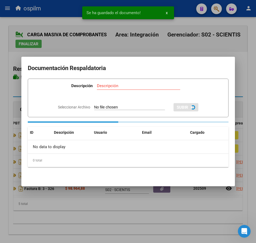
click at [123, 212] on div at bounding box center [128, 121] width 256 height 243
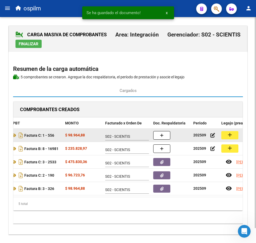
click at [227, 134] on mat-icon "add" at bounding box center [229, 135] width 6 height 6
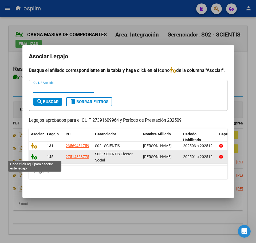
click at [33, 159] on icon at bounding box center [34, 157] width 6 height 6
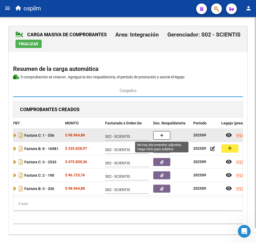
click at [167, 137] on button "button" at bounding box center [161, 135] width 17 height 9
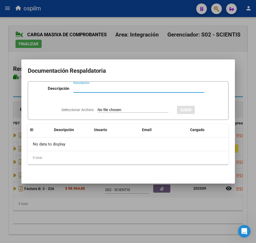
paste input "Planilla de asistencia"
type input "Planilla de asistencia"
click at [109, 110] on input "Seleccionar Archivo" at bounding box center [133, 110] width 71 height 5
type input "C:\fakepath\[PERSON_NAME] MILAGROS_202509_090_N_SEGOVIA MILAGROS [DATE]_PLANILL…"
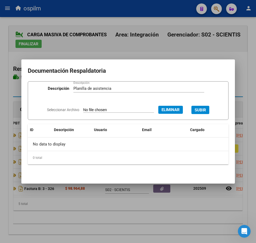
click at [206, 107] on button "SUBIR" at bounding box center [200, 110] width 18 height 8
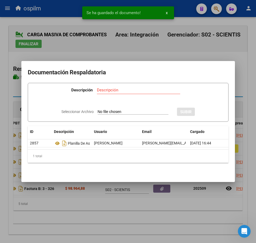
click at [168, 213] on div at bounding box center [128, 121] width 256 height 243
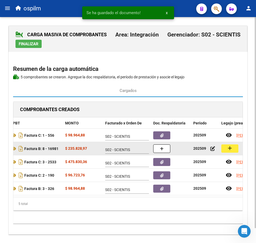
click at [228, 149] on mat-icon "add" at bounding box center [229, 148] width 6 height 6
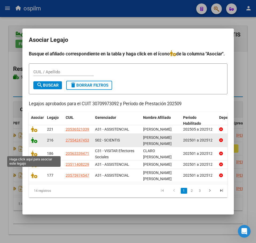
click at [32, 143] on icon at bounding box center [34, 140] width 6 height 6
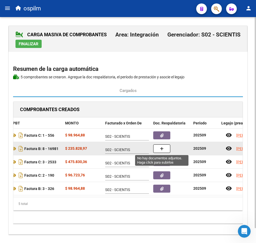
click at [165, 148] on button "button" at bounding box center [161, 149] width 17 height 9
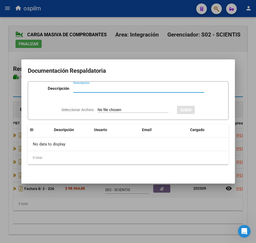
paste input "Planilla de asistencia"
type input "Planilla de asistencia"
click at [116, 111] on input "Seleccionar Archivo" at bounding box center [133, 110] width 71 height 5
type input "C:\fakepath\[PERSON_NAME] BELEN_202509_090_N_CERMI SALUD_PLANILLA.pdf"
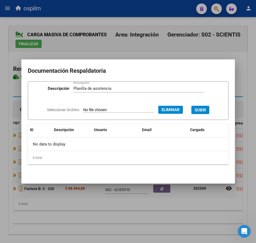
click at [203, 109] on span "SUBIR" at bounding box center [199, 110] width 11 height 5
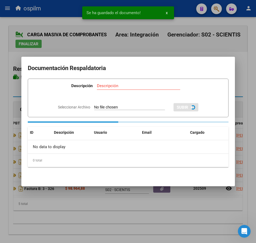
click at [91, 212] on div at bounding box center [128, 121] width 256 height 243
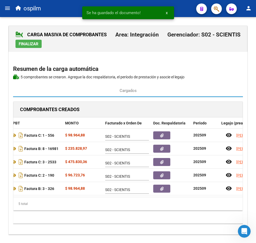
click at [29, 41] on button "Finalizar" at bounding box center [28, 44] width 26 height 8
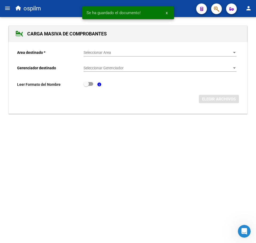
click at [7, 9] on mat-icon "menu" at bounding box center [7, 8] width 6 height 6
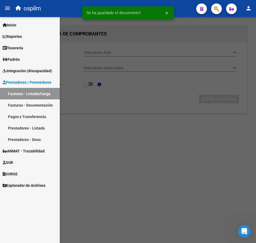
drag, startPoint x: 25, startPoint y: 96, endPoint x: 28, endPoint y: 101, distance: 6.4
click at [25, 96] on link "Facturas - Listado/Carga" at bounding box center [30, 93] width 60 height 11
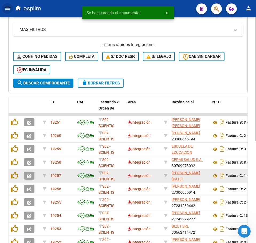
scroll to position [167, 0]
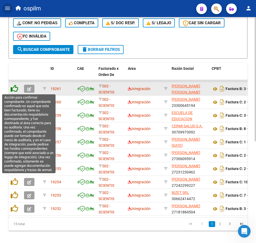
click at [15, 91] on icon at bounding box center [14, 88] width 7 height 7
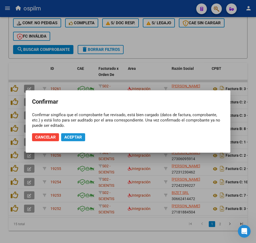
click at [74, 139] on span "Aceptar" at bounding box center [73, 137] width 18 height 5
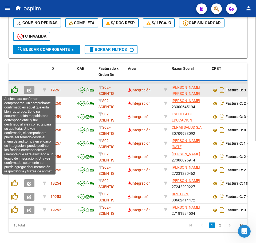
click at [15, 93] on icon at bounding box center [14, 89] width 7 height 7
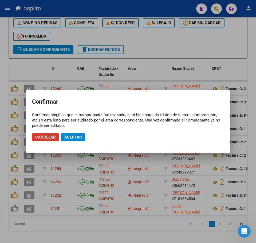
click at [72, 136] on span "Aceptar" at bounding box center [73, 137] width 18 height 5
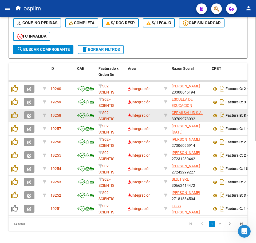
click at [17, 119] on div at bounding box center [15, 116] width 9 height 8
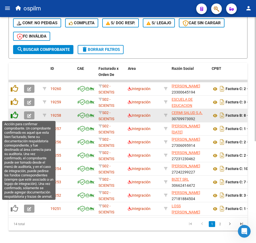
click at [14, 115] on icon at bounding box center [14, 115] width 7 height 7
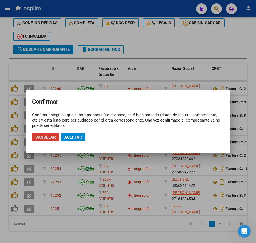
click at [77, 137] on span "Aceptar" at bounding box center [73, 137] width 18 height 5
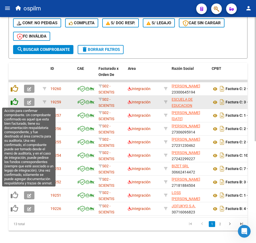
click at [13, 104] on icon at bounding box center [14, 101] width 7 height 7
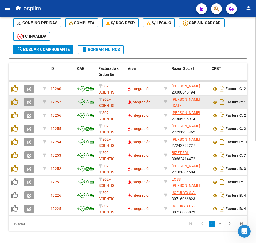
click at [13, 107] on datatable-body-cell at bounding box center [15, 102] width 13 height 13
click at [14, 105] on icon at bounding box center [14, 101] width 7 height 7
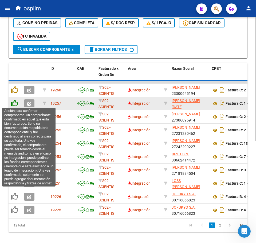
click at [14, 105] on icon at bounding box center [14, 103] width 7 height 7
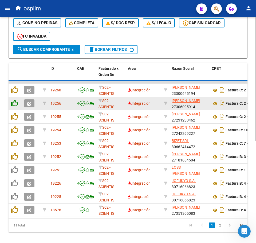
click at [14, 105] on icon at bounding box center [14, 103] width 7 height 7
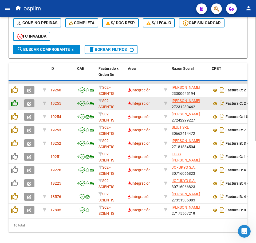
click at [14, 105] on icon at bounding box center [14, 103] width 7 height 7
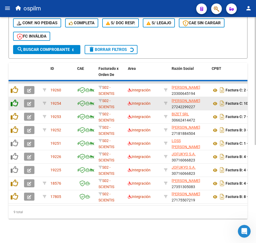
click at [14, 105] on icon at bounding box center [14, 103] width 7 height 7
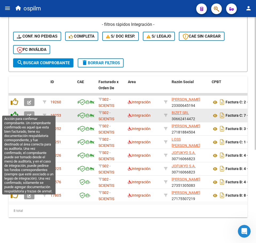
click at [15, 112] on icon at bounding box center [14, 115] width 7 height 7
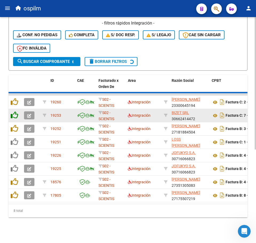
click at [15, 112] on icon at bounding box center [14, 115] width 7 height 7
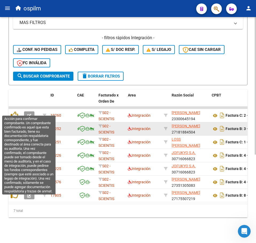
scroll to position [145, 0]
click at [15, 112] on icon at bounding box center [14, 115] width 7 height 7
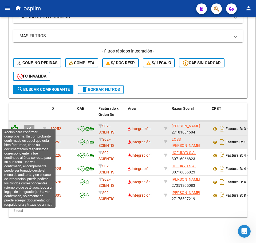
click at [16, 125] on icon at bounding box center [14, 128] width 7 height 7
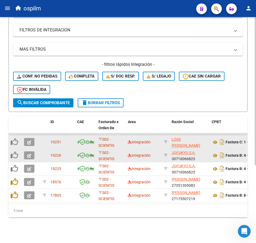
scroll to position [119, 0]
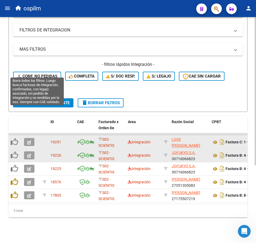
click at [51, 74] on span "Conf. no pedidas" at bounding box center [37, 76] width 41 height 5
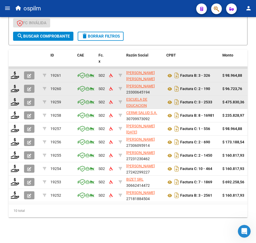
scroll to position [185, 0]
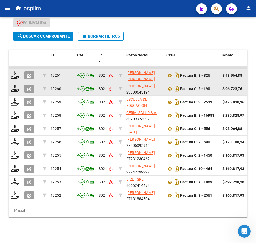
drag, startPoint x: 89, startPoint y: 217, endPoint x: 86, endPoint y: 215, distance: 3.2
click at [89, 217] on div "10 total" at bounding box center [128, 210] width 239 height 13
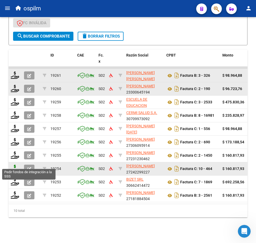
click at [16, 165] on icon at bounding box center [15, 168] width 9 height 7
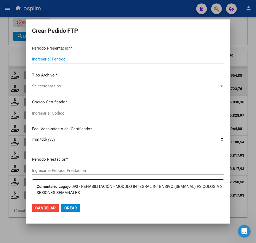
type input "202509"
type input "$ 160.817,93"
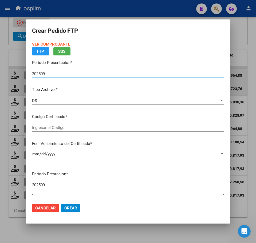
type input "ARG02000566672732021083020240830BS313"
type input "[DATE]"
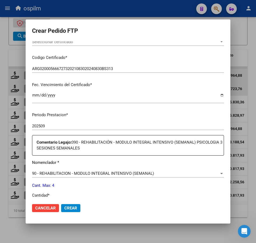
scroll to position [197, 0]
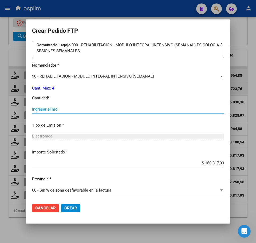
click at [65, 111] on input "Ingresar el nro" at bounding box center [128, 109] width 192 height 5
type input "4"
click at [71, 210] on span "Crear" at bounding box center [70, 208] width 13 height 5
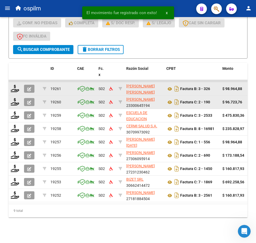
scroll to position [172, 0]
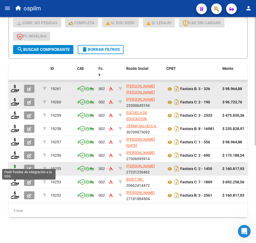
click at [15, 165] on icon at bounding box center [15, 168] width 9 height 7
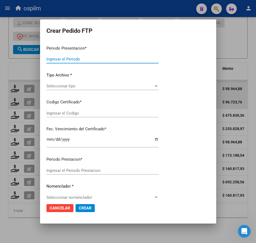
type input "202509"
type input "$ 160.817,93"
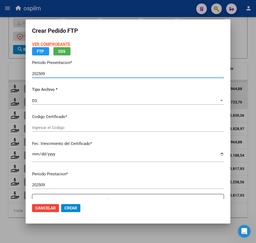
type input "ARG02000566672732021083020240830BS313"
type input "[DATE]"
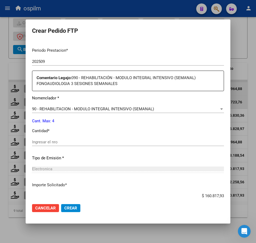
scroll to position [167, 0]
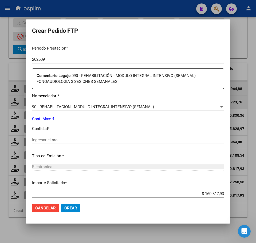
click at [71, 141] on input "Ingresar el nro" at bounding box center [128, 140] width 192 height 5
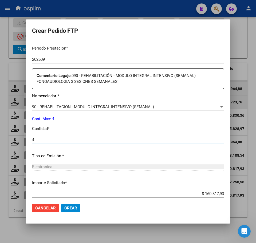
scroll to position [197, 0]
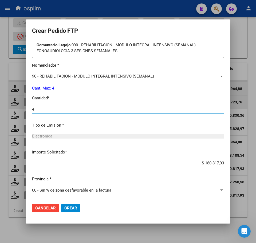
type input "4"
click at [71, 211] on button "Crear" at bounding box center [70, 208] width 19 height 8
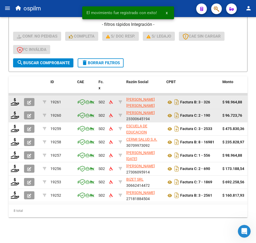
scroll to position [159, 0]
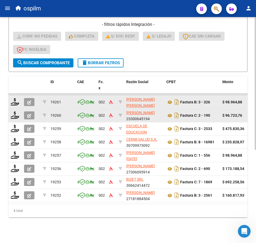
click at [111, 224] on div "Video tutorial PRESTADORES -> Listado de CPBTs Emitidos por Prestadores / Prove…" at bounding box center [128, 54] width 256 height 380
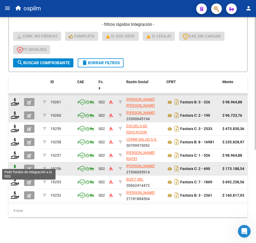
click at [14, 165] on icon at bounding box center [15, 168] width 9 height 7
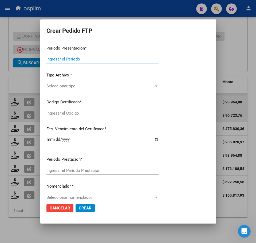
type input "202509"
type input "$ 173.188,54"
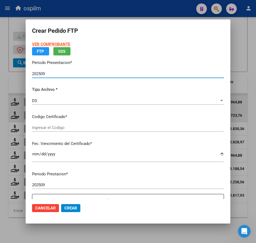
type input "ARG02000558798372022101120271011BS312"
type input "[DATE]"
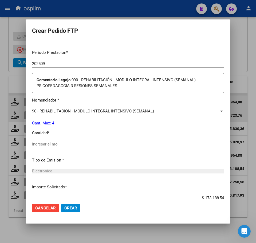
scroll to position [167, 0]
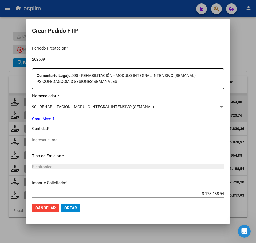
click at [59, 147] on div "Ingresar el nro" at bounding box center [128, 142] width 192 height 13
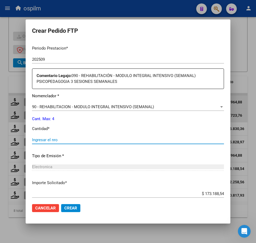
click at [53, 140] on input "Ingresar el nro" at bounding box center [128, 140] width 192 height 5
type input "4"
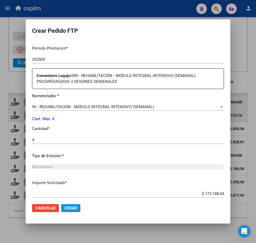
click at [70, 206] on span "Crear" at bounding box center [70, 208] width 13 height 5
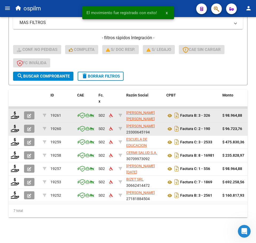
scroll to position [145, 0]
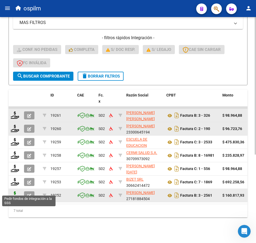
click at [15, 192] on icon at bounding box center [15, 195] width 9 height 7
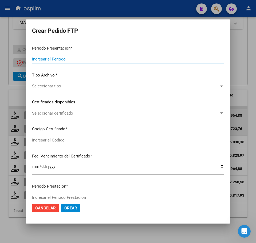
type input "202509"
type input "$ 160.817,93"
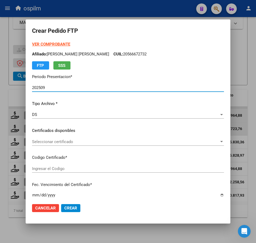
type input "ARG02000558798372022101120271011BS312"
type input "[DATE]"
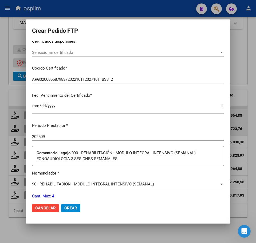
scroll to position [133, 0]
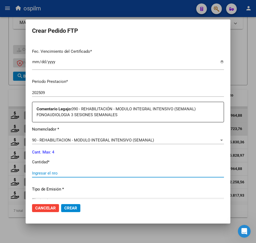
click at [66, 175] on input "Ingresar el nro" at bounding box center [128, 173] width 192 height 5
type input "4"
click at [68, 208] on span "Crear" at bounding box center [70, 208] width 13 height 5
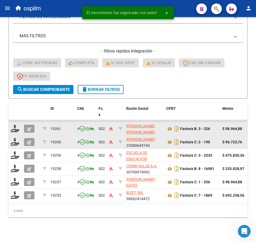
scroll to position [132, 0]
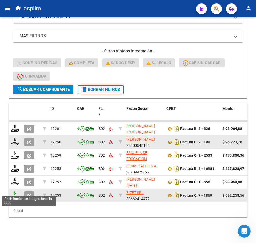
click at [12, 192] on icon at bounding box center [15, 195] width 9 height 7
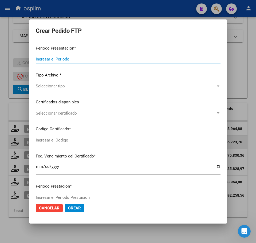
type input "202509"
type input "$ 692.258,56"
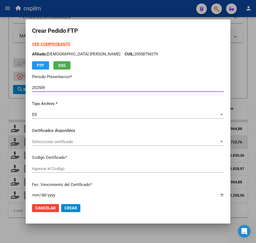
type input "ARG01000455239052018032620230326BS311"
type input "[DATE]"
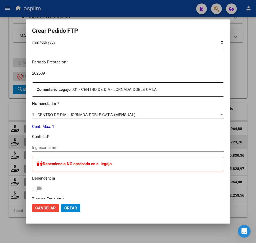
scroll to position [167, 0]
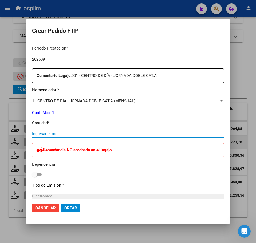
click at [49, 134] on input "Ingresar el nro" at bounding box center [128, 134] width 192 height 5
click at [75, 208] on span "Crear" at bounding box center [70, 208] width 13 height 5
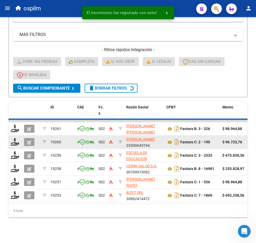
scroll to position [119, 0]
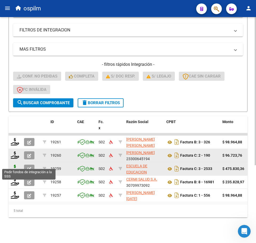
click at [17, 165] on icon at bounding box center [15, 168] width 9 height 7
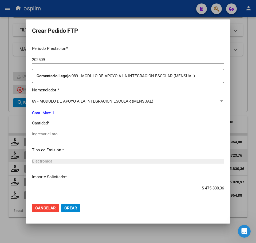
scroll to position [167, 0]
click at [62, 132] on input "Ingresar el nro" at bounding box center [128, 134] width 192 height 5
click at [66, 209] on span "Crear" at bounding box center [70, 208] width 13 height 5
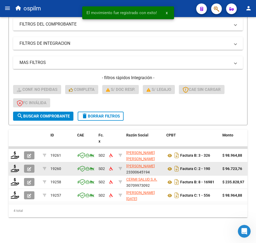
scroll to position [105, 0]
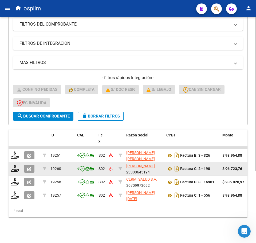
click at [78, 216] on div "4 total" at bounding box center [128, 210] width 239 height 13
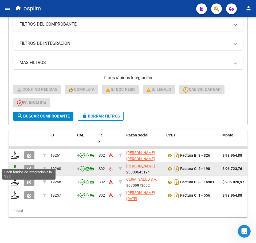
click at [13, 165] on icon at bounding box center [15, 168] width 9 height 7
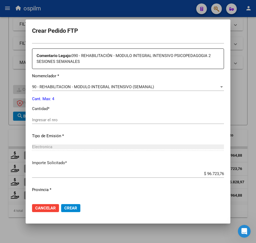
scroll to position [197, 0]
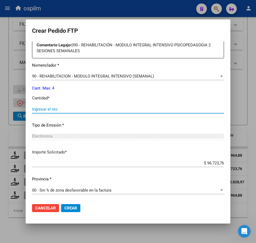
click at [48, 109] on input "Ingresar el nro" at bounding box center [128, 109] width 192 height 5
click at [72, 207] on span "Crear" at bounding box center [70, 208] width 13 height 5
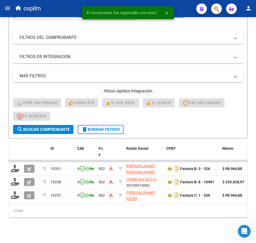
scroll to position [92, 0]
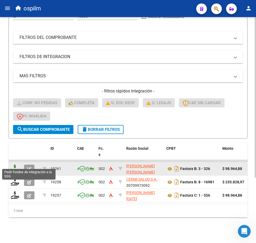
click at [13, 165] on icon at bounding box center [15, 168] width 9 height 7
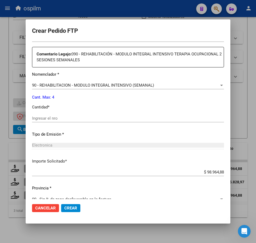
scroll to position [197, 0]
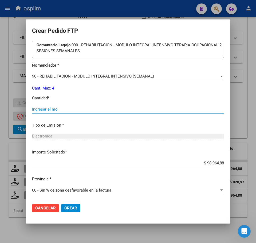
click at [73, 109] on input "Ingresar el nro" at bounding box center [128, 109] width 192 height 5
click at [69, 206] on span "Crear" at bounding box center [70, 208] width 13 height 5
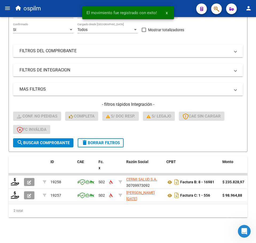
scroll to position [79, 0]
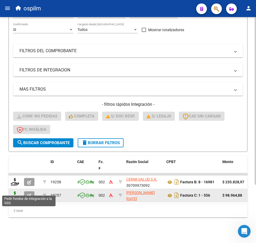
click at [13, 192] on icon at bounding box center [15, 195] width 9 height 7
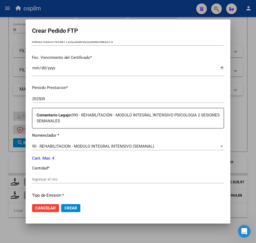
scroll to position [167, 0]
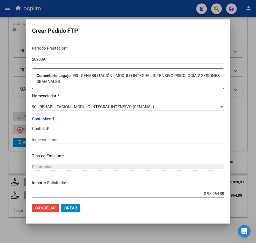
click at [65, 139] on input "Ingresar el nro" at bounding box center [128, 140] width 192 height 5
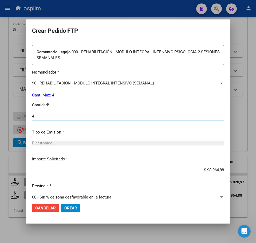
scroll to position [197, 0]
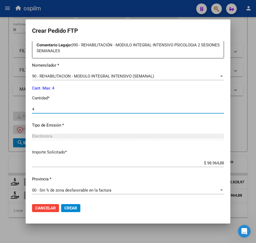
click at [67, 210] on span "Crear" at bounding box center [70, 208] width 13 height 5
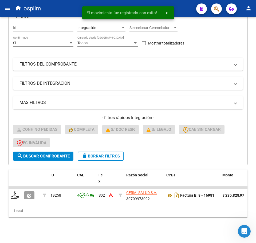
scroll to position [65, 0]
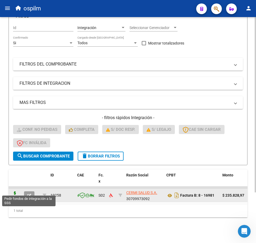
click at [16, 192] on icon at bounding box center [15, 195] width 9 height 7
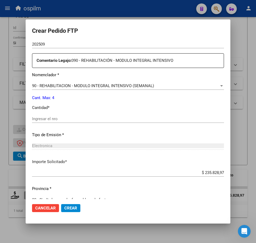
scroll to position [197, 0]
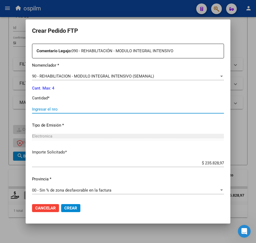
click at [62, 109] on input "Ingresar el nro" at bounding box center [128, 109] width 192 height 5
click at [66, 208] on span "Crear" at bounding box center [70, 208] width 13 height 5
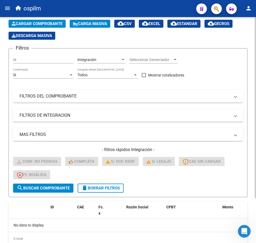
scroll to position [0, 0]
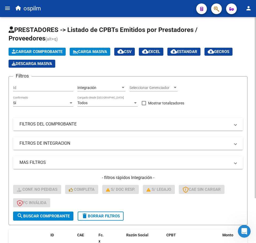
click at [81, 48] on button "Carga Masiva" at bounding box center [90, 52] width 41 height 8
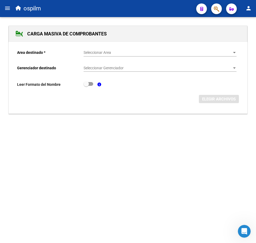
click at [90, 51] on span "Seleccionar Area" at bounding box center [157, 52] width 148 height 5
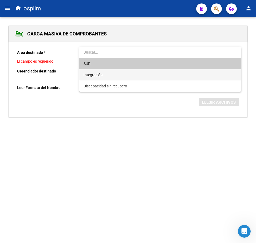
click at [96, 71] on span "Integración" at bounding box center [159, 74] width 153 height 11
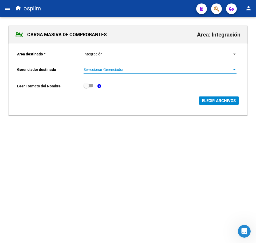
click at [97, 71] on span "Seleccionar Gerenciador" at bounding box center [157, 69] width 148 height 5
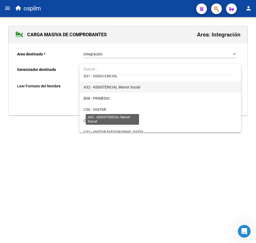
scroll to position [67, 0]
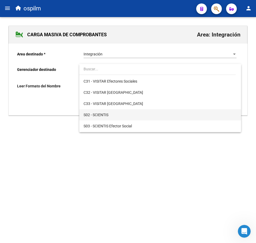
click at [112, 115] on span "S02 - SCIENTIS" at bounding box center [159, 114] width 153 height 11
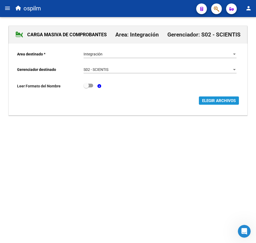
click at [202, 102] on span "ELEGIR ARCHIVOS" at bounding box center [219, 100] width 34 height 5
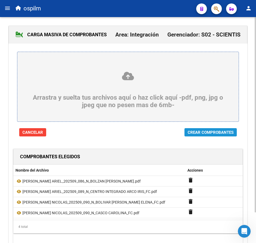
click at [189, 129] on button "Crear Comprobantes" at bounding box center [210, 132] width 52 height 8
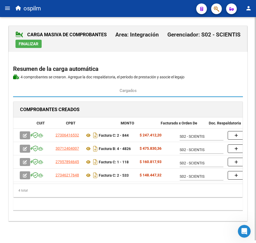
scroll to position [0, 131]
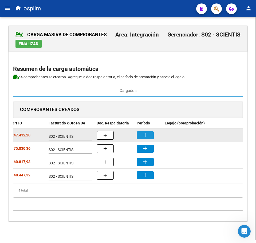
click at [147, 135] on mat-icon "add" at bounding box center [145, 135] width 6 height 6
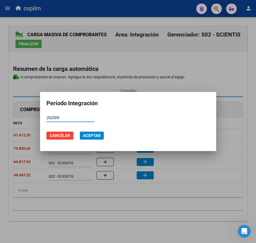
click at [94, 136] on span "Aceptar" at bounding box center [92, 135] width 18 height 5
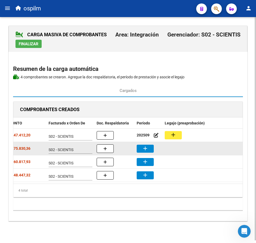
click at [148, 149] on button "add" at bounding box center [145, 149] width 17 height 8
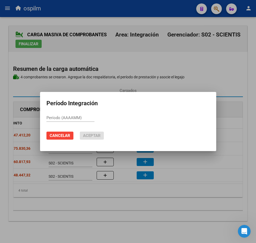
paste input "202509"
click at [86, 134] on span "Aceptar" at bounding box center [92, 135] width 18 height 5
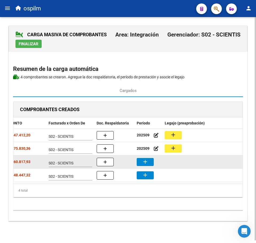
click at [146, 164] on mat-icon "add" at bounding box center [145, 162] width 6 height 6
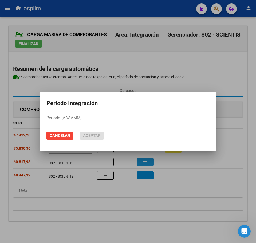
paste input "202509"
click at [94, 134] on span "Aceptar" at bounding box center [92, 135] width 18 height 5
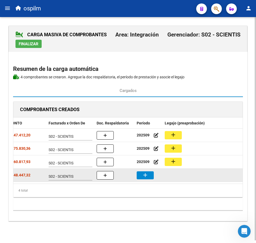
click at [150, 177] on button "add" at bounding box center [145, 176] width 17 height 8
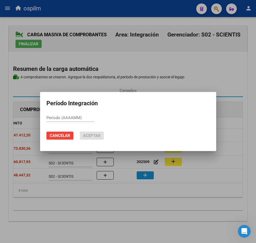
paste input "202509"
click at [88, 136] on span "Aceptar" at bounding box center [92, 135] width 18 height 5
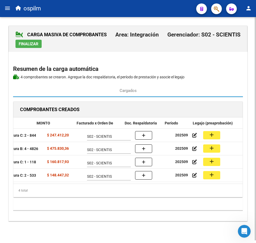
scroll to position [0, 86]
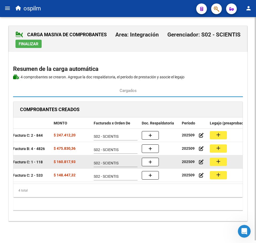
click at [218, 161] on mat-icon "add" at bounding box center [218, 161] width 6 height 6
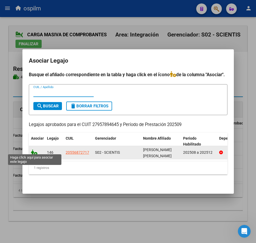
click at [33, 150] on icon at bounding box center [34, 153] width 6 height 6
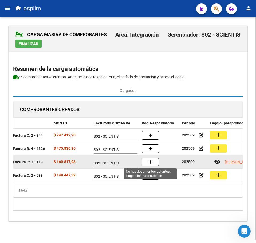
click at [149, 161] on icon "button" at bounding box center [150, 162] width 4 height 4
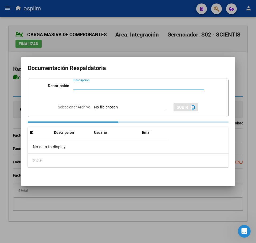
paste input "Planilla de asistencia"
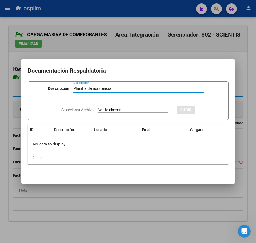
click at [100, 110] on input "Seleccionar Archivo" at bounding box center [133, 110] width 71 height 5
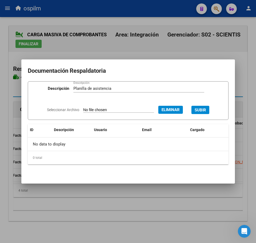
click at [206, 109] on span "SUBIR" at bounding box center [199, 110] width 11 height 5
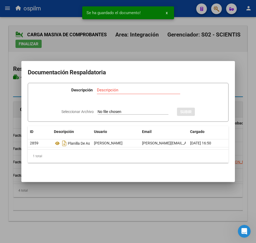
click at [116, 212] on div at bounding box center [128, 121] width 256 height 243
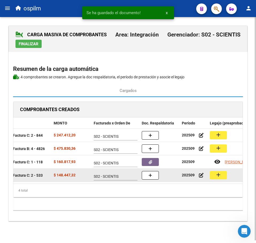
click at [217, 178] on button "add" at bounding box center [218, 175] width 17 height 8
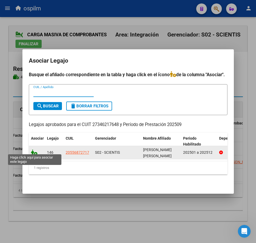
click at [35, 152] on icon at bounding box center [34, 153] width 6 height 6
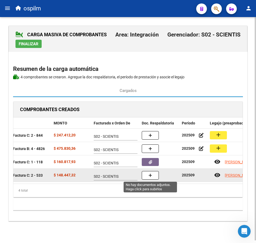
click at [151, 174] on icon "button" at bounding box center [150, 176] width 4 height 4
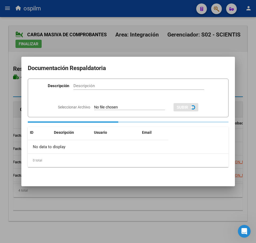
paste input "Planilla de asistencia"
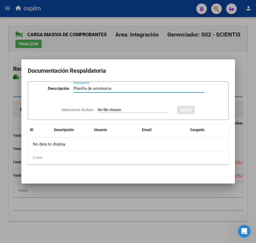
click at [112, 109] on input "Seleccionar Archivo" at bounding box center [133, 110] width 71 height 5
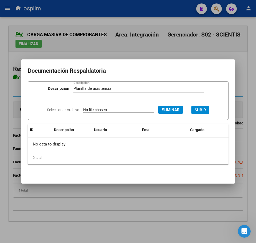
click at [203, 108] on span "SUBIR" at bounding box center [199, 110] width 11 height 5
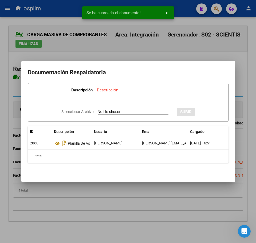
click at [109, 213] on div at bounding box center [128, 121] width 256 height 243
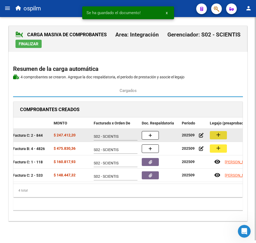
click at [219, 136] on mat-icon "add" at bounding box center [218, 135] width 6 height 6
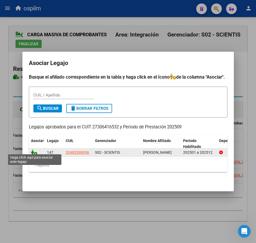
click at [33, 152] on icon at bounding box center [34, 153] width 6 height 6
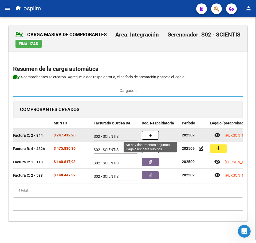
click at [157, 134] on button "button" at bounding box center [150, 135] width 17 height 9
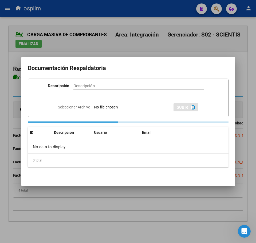
paste input "Planilla de asistencia"
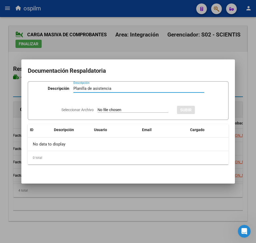
click at [110, 110] on input "Seleccionar Archivo" at bounding box center [133, 110] width 71 height 5
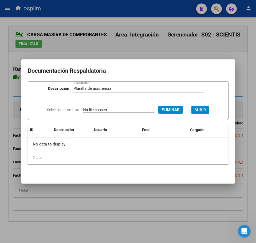
click at [204, 110] on span "SUBIR" at bounding box center [199, 110] width 11 height 5
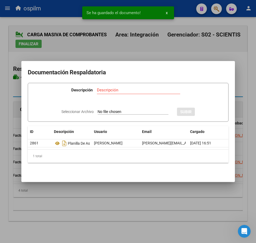
click at [130, 200] on div at bounding box center [128, 121] width 256 height 243
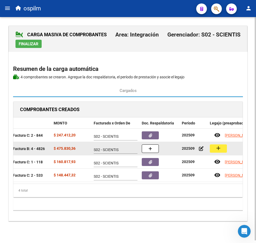
click at [219, 148] on mat-icon "add" at bounding box center [218, 148] width 6 height 6
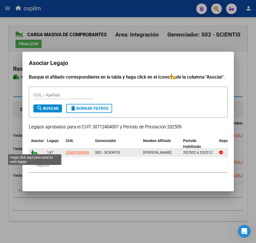
click at [33, 150] on icon at bounding box center [34, 153] width 6 height 6
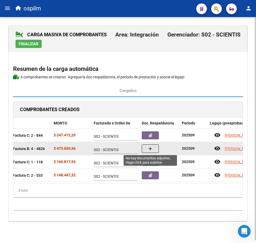
click at [148, 148] on button "button" at bounding box center [150, 149] width 17 height 9
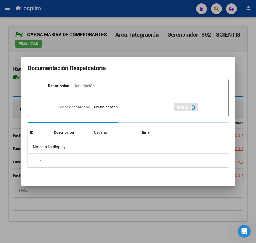
paste input "Planilla de asistencia"
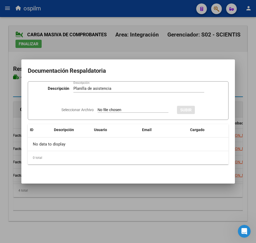
click at [104, 109] on input "Seleccionar Archivo" at bounding box center [133, 110] width 71 height 5
click at [203, 108] on span "SUBIR" at bounding box center [199, 110] width 11 height 5
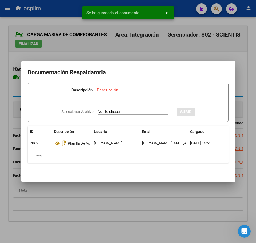
click at [50, 225] on div at bounding box center [128, 121] width 256 height 243
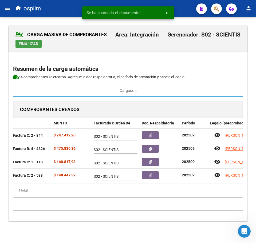
click at [30, 45] on span "Finalizar" at bounding box center [29, 44] width 20 height 5
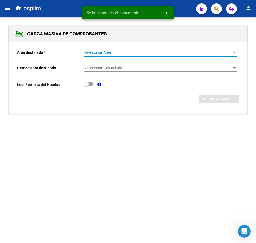
click at [100, 53] on span "Seleccionar Area" at bounding box center [157, 52] width 148 height 5
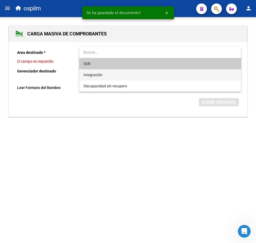
click at [104, 75] on span "Integración" at bounding box center [159, 74] width 153 height 11
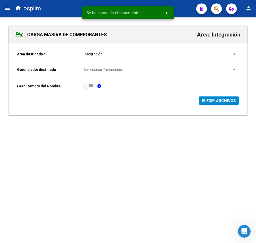
click at [107, 70] on span "Seleccionar Gerenciador" at bounding box center [157, 69] width 148 height 5
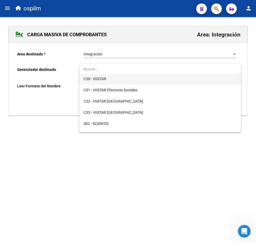
scroll to position [67, 0]
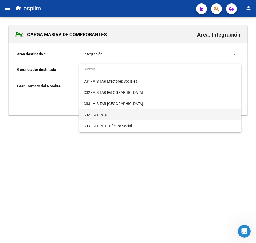
click at [120, 112] on span "S02 - SCIENTIS" at bounding box center [159, 114] width 153 height 11
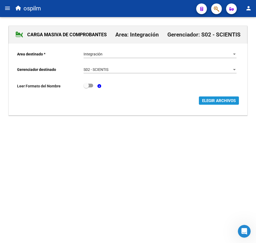
click at [213, 101] on span "ELEGIR ARCHIVOS" at bounding box center [219, 100] width 34 height 5
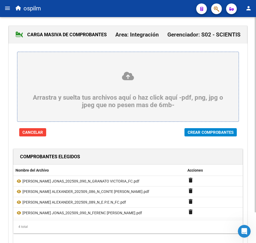
click at [202, 132] on span "Crear Comprobantes" at bounding box center [211, 132] width 46 height 5
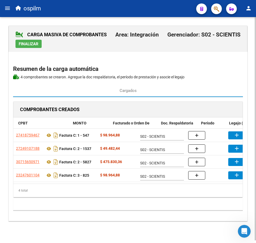
scroll to position [0, 71]
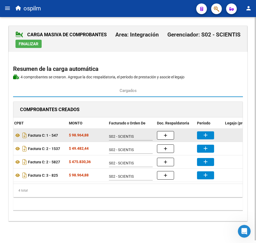
click at [208, 135] on mat-icon "add" at bounding box center [205, 135] width 6 height 6
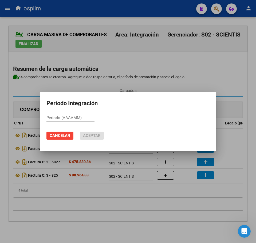
paste input "202509"
click at [97, 136] on span "Aceptar" at bounding box center [92, 135] width 18 height 5
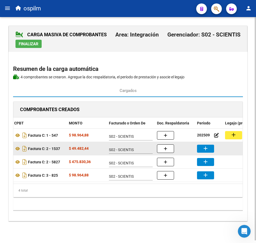
click at [210, 150] on button "add" at bounding box center [205, 149] width 17 height 8
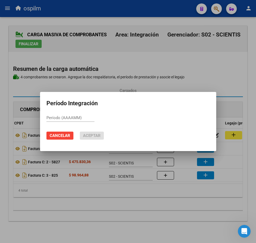
paste input "202509"
click at [93, 134] on span "Aceptar" at bounding box center [92, 135] width 18 height 5
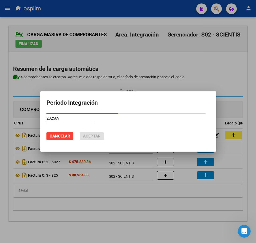
click at [202, 164] on div at bounding box center [128, 121] width 256 height 243
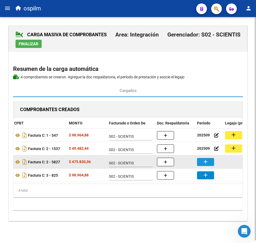
click at [204, 164] on mat-icon "add" at bounding box center [205, 162] width 6 height 6
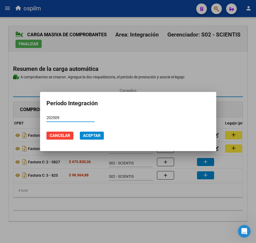
click at [94, 135] on span "Aceptar" at bounding box center [92, 135] width 18 height 5
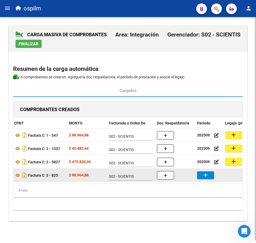
click at [201, 176] on button "add" at bounding box center [205, 176] width 17 height 8
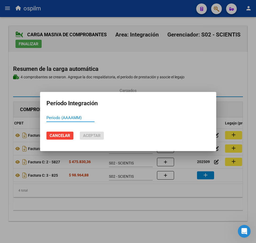
paste input "202509"
click at [91, 136] on span "Aceptar" at bounding box center [92, 135] width 18 height 5
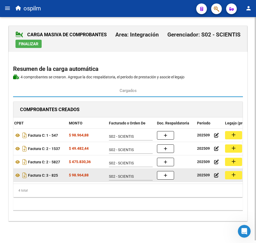
click at [235, 177] on mat-icon "add" at bounding box center [233, 175] width 6 height 6
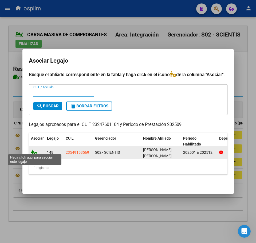
click at [33, 151] on icon at bounding box center [34, 153] width 6 height 6
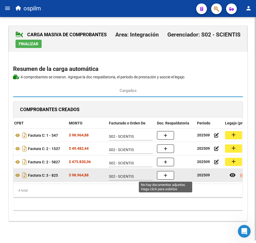
click at [168, 175] on button "button" at bounding box center [165, 175] width 17 height 9
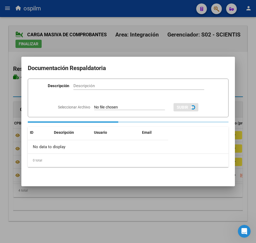
paste input "Planilla de asistencia"
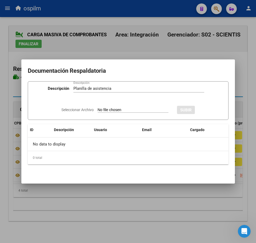
click at [119, 110] on input "Seleccionar Archivo" at bounding box center [133, 110] width 71 height 5
click at [201, 112] on span "SUBIR" at bounding box center [199, 110] width 11 height 5
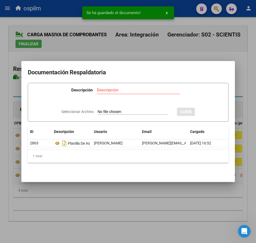
click at [117, 192] on div at bounding box center [128, 121] width 256 height 243
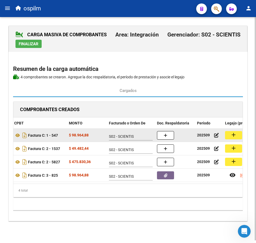
click at [232, 133] on mat-icon "add" at bounding box center [233, 135] width 6 height 6
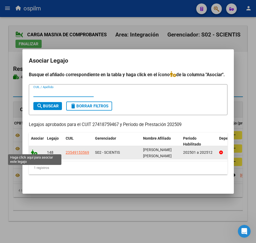
click at [34, 150] on icon at bounding box center [34, 153] width 6 height 6
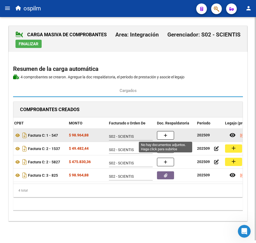
click at [172, 134] on button "button" at bounding box center [165, 135] width 17 height 9
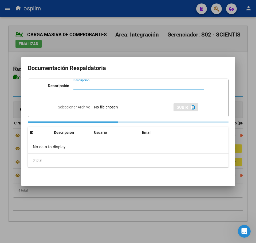
paste input "Planilla de asistencia"
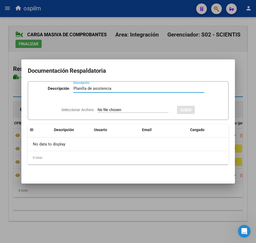
click at [122, 108] on input "Seleccionar Archivo" at bounding box center [133, 110] width 71 height 5
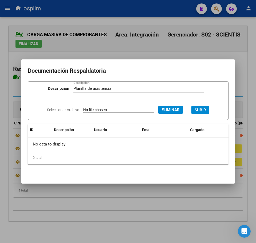
click at [202, 110] on span "SUBIR" at bounding box center [199, 110] width 11 height 5
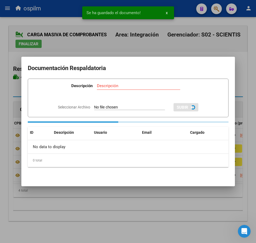
click at [96, 200] on div at bounding box center [128, 121] width 256 height 243
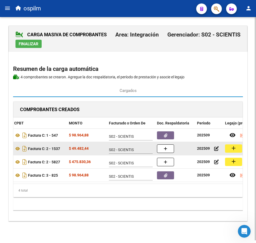
click at [233, 149] on mat-icon "add" at bounding box center [233, 148] width 6 height 6
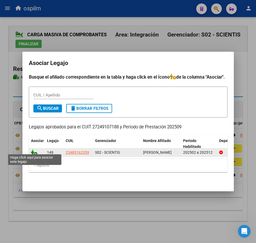
click at [34, 152] on icon at bounding box center [34, 153] width 6 height 6
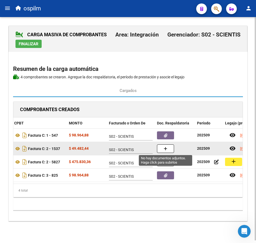
click at [164, 150] on icon "button" at bounding box center [166, 149] width 4 height 4
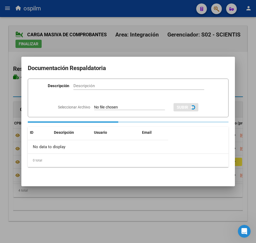
paste input "Planilla de asistencia"
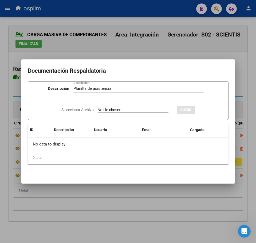
click at [104, 109] on input "Seleccionar Archivo" at bounding box center [133, 110] width 71 height 5
click at [209, 112] on button "SUBIR" at bounding box center [200, 110] width 18 height 8
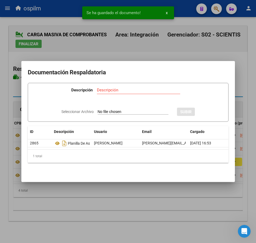
click at [136, 220] on div at bounding box center [128, 121] width 256 height 243
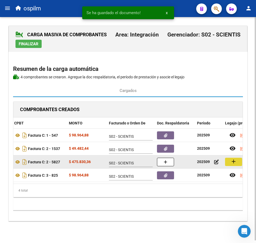
click at [230, 164] on mat-icon "add" at bounding box center [233, 161] width 6 height 6
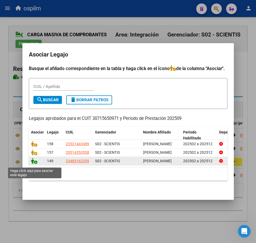
click at [34, 163] on icon at bounding box center [34, 161] width 6 height 6
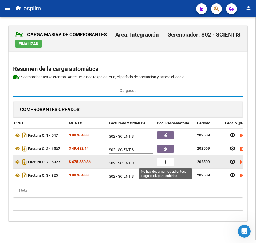
click at [162, 161] on button "button" at bounding box center [165, 162] width 17 height 9
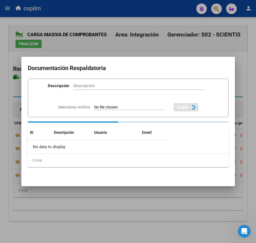
paste input "Planilla de asistencia"
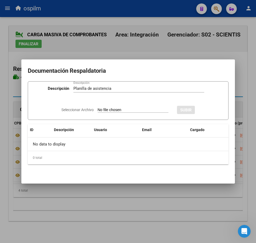
click at [104, 110] on input "Seleccionar Archivo" at bounding box center [133, 110] width 71 height 5
click at [201, 110] on span "SUBIR" at bounding box center [199, 110] width 11 height 5
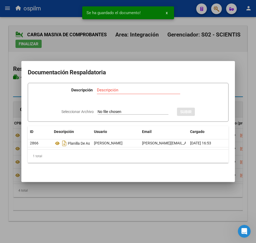
click at [95, 211] on div at bounding box center [128, 121] width 256 height 243
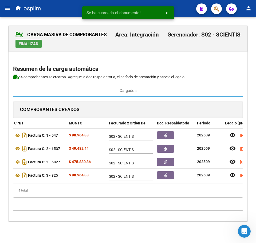
click at [27, 45] on span "Finalizar" at bounding box center [29, 44] width 20 height 5
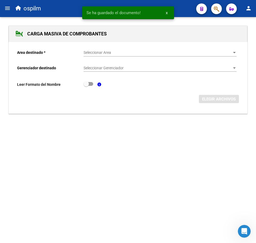
click at [8, 10] on mat-icon "menu" at bounding box center [7, 8] width 6 height 6
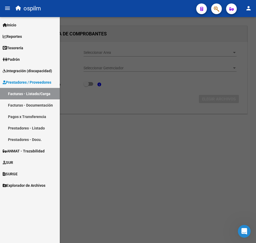
drag, startPoint x: 35, startPoint y: 92, endPoint x: 87, endPoint y: 121, distance: 59.1
click at [35, 93] on link "Facturas - Listado/Carga" at bounding box center [30, 93] width 60 height 11
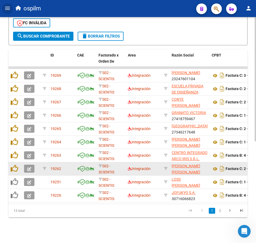
scroll to position [185, 0]
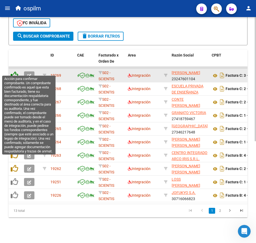
click at [14, 71] on icon at bounding box center [14, 74] width 7 height 7
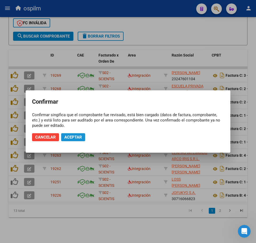
click at [81, 138] on span "Aceptar" at bounding box center [73, 137] width 18 height 5
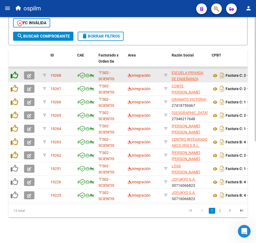
click at [15, 72] on icon at bounding box center [14, 74] width 7 height 7
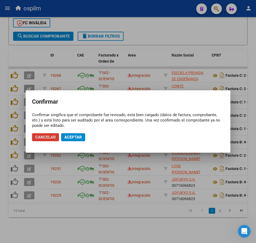
click at [69, 136] on span "Aceptar" at bounding box center [73, 137] width 18 height 5
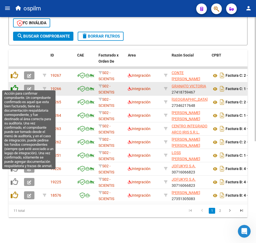
click at [15, 86] on icon at bounding box center [14, 88] width 7 height 7
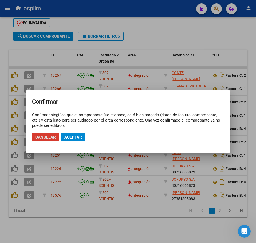
click at [70, 136] on span "Aceptar" at bounding box center [73, 137] width 18 height 5
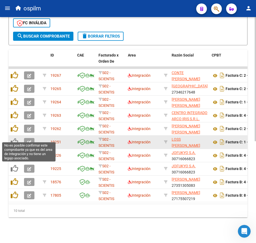
click at [13, 138] on icon at bounding box center [14, 141] width 7 height 7
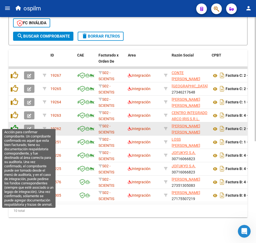
click at [14, 125] on icon at bounding box center [14, 128] width 7 height 7
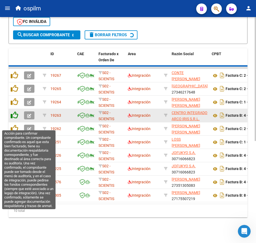
scroll to position [172, 0]
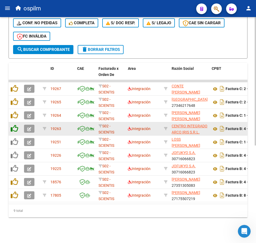
click at [15, 122] on datatable-body-cell at bounding box center [15, 128] width 13 height 13
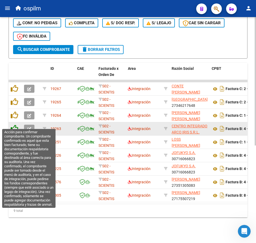
click at [16, 125] on icon at bounding box center [14, 128] width 7 height 7
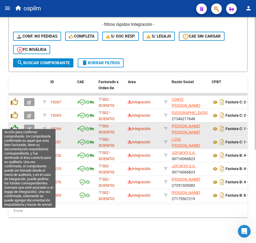
scroll to position [159, 0]
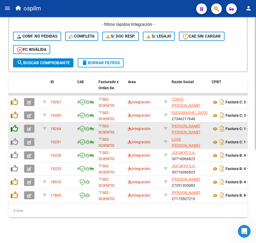
click at [15, 125] on icon at bounding box center [14, 128] width 7 height 7
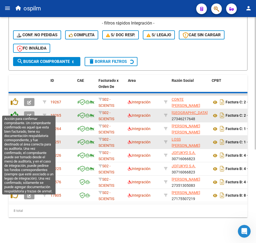
scroll to position [145, 0]
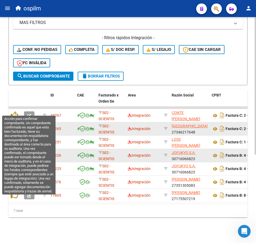
click at [15, 112] on icon at bounding box center [14, 115] width 7 height 7
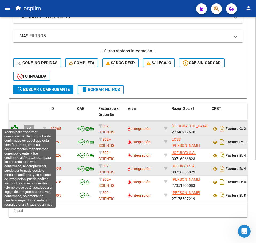
click at [18, 125] on icon at bounding box center [14, 128] width 7 height 7
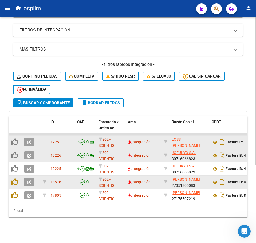
scroll to position [119, 0]
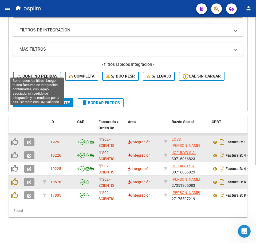
click at [40, 74] on span "Conf. no pedidas" at bounding box center [37, 76] width 41 height 5
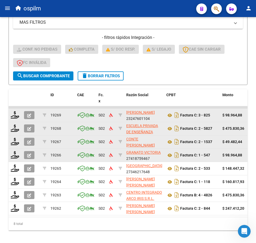
scroll to position [159, 0]
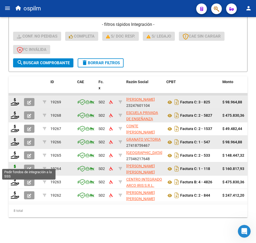
click at [17, 165] on icon at bounding box center [15, 168] width 9 height 7
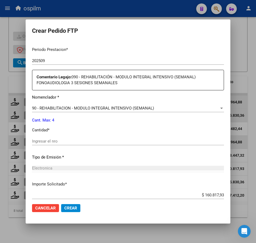
scroll to position [167, 0]
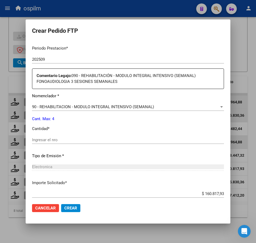
click at [77, 138] on input "Ingresar el nro" at bounding box center [128, 140] width 192 height 5
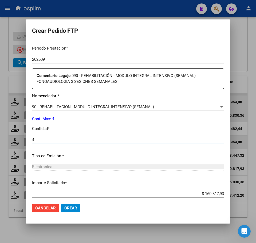
click at [72, 209] on span "Crear" at bounding box center [70, 208] width 13 height 5
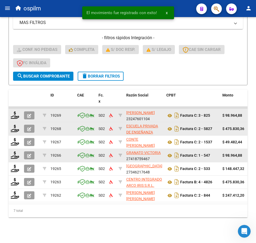
scroll to position [145, 0]
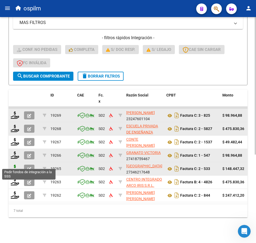
click at [14, 165] on icon at bounding box center [15, 168] width 9 height 7
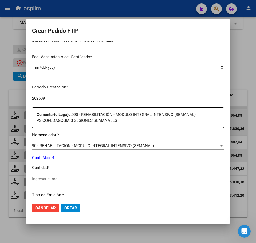
scroll to position [167, 0]
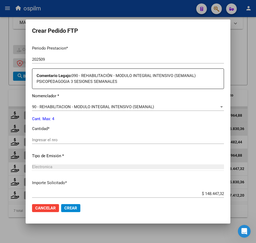
click at [75, 140] on input "Ingresar el nro" at bounding box center [128, 140] width 192 height 5
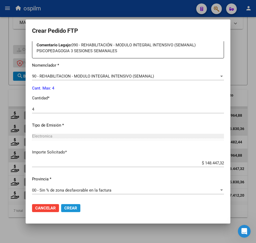
click at [75, 208] on span "Crear" at bounding box center [70, 208] width 13 height 5
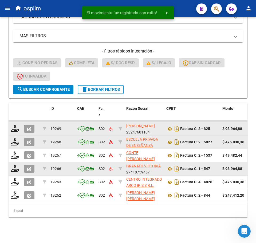
scroll to position [132, 0]
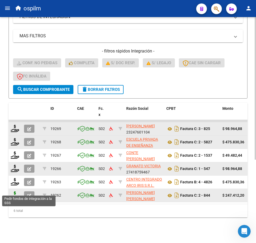
click at [17, 192] on icon at bounding box center [15, 195] width 9 height 7
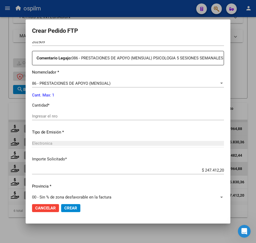
scroll to position [200, 0]
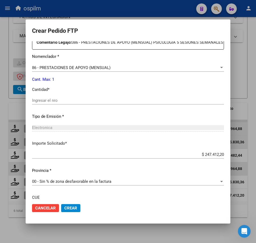
click at [92, 103] on input "Ingresar el nro" at bounding box center [128, 100] width 192 height 5
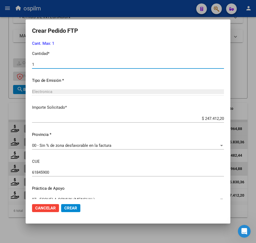
scroll to position [251, 0]
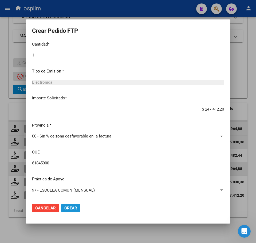
click at [74, 209] on span "Crear" at bounding box center [70, 208] width 13 height 5
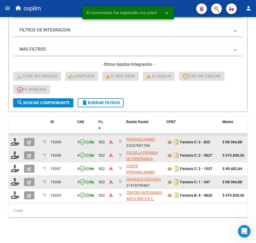
scroll to position [119, 0]
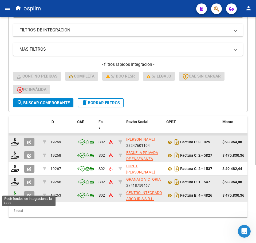
click at [14, 192] on icon at bounding box center [15, 195] width 9 height 7
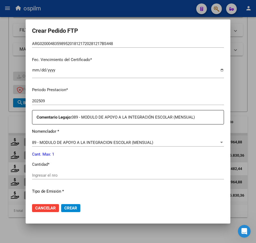
scroll to position [133, 0]
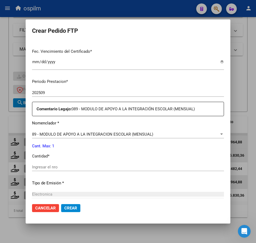
click at [72, 168] on input "Ingresar el nro" at bounding box center [128, 167] width 192 height 5
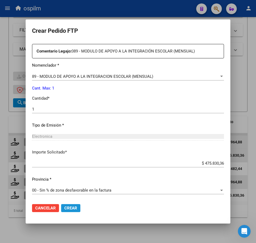
click at [69, 209] on span "Crear" at bounding box center [70, 208] width 13 height 5
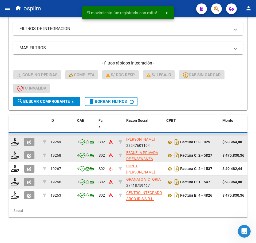
scroll to position [105, 0]
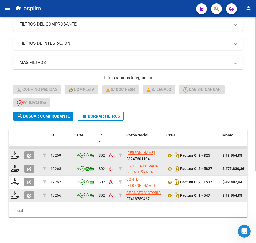
drag, startPoint x: 89, startPoint y: 219, endPoint x: 87, endPoint y: 216, distance: 3.4
click at [89, 218] on div "Video tutorial PRESTADORES -> Listado de CPBTs Emitidos por Prestadores / Prove…" at bounding box center [128, 80] width 256 height 326
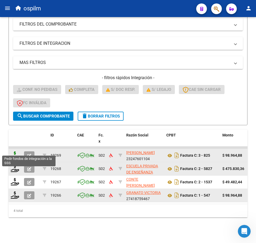
click at [14, 152] on icon at bounding box center [15, 155] width 9 height 7
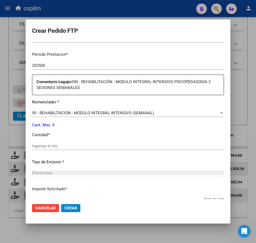
scroll to position [167, 0]
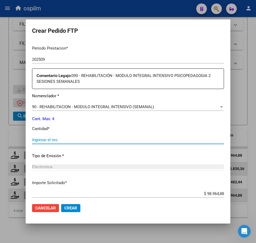
click at [54, 141] on input "Ingresar el nro" at bounding box center [128, 140] width 192 height 5
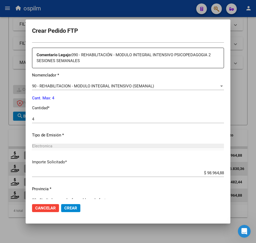
scroll to position [197, 0]
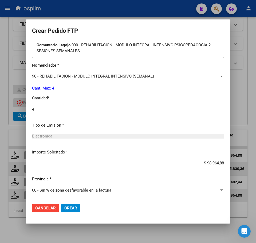
click at [68, 210] on span "Crear" at bounding box center [70, 208] width 13 height 5
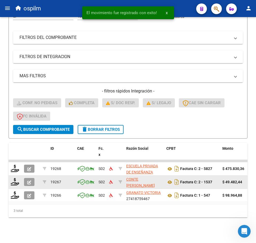
scroll to position [92, 0]
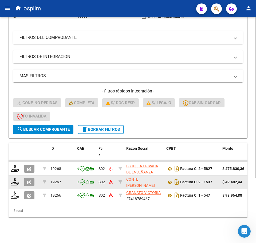
drag, startPoint x: 74, startPoint y: 220, endPoint x: 71, endPoint y: 216, distance: 3.8
click at [74, 220] on div "Video tutorial PRESTADORES -> Listado de CPBTs Emitidos por Prestadores / Prove…" at bounding box center [128, 86] width 256 height 313
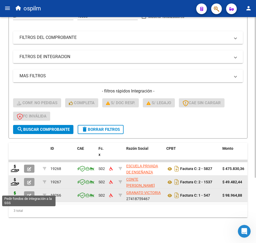
click at [17, 192] on icon at bounding box center [15, 195] width 9 height 7
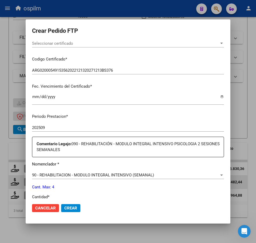
scroll to position [133, 0]
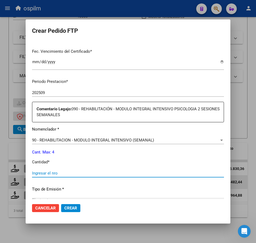
click at [72, 175] on input "Ingresar el nro" at bounding box center [128, 173] width 192 height 5
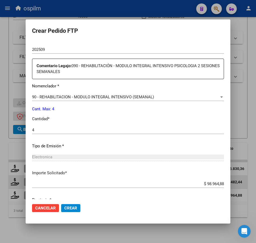
scroll to position [197, 0]
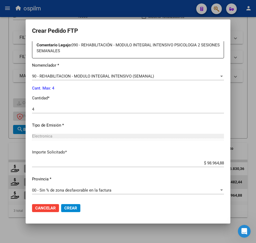
click at [76, 208] on span "Crear" at bounding box center [70, 208] width 13 height 5
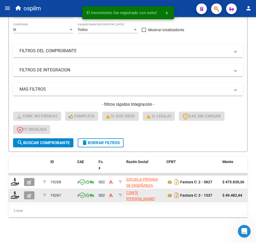
scroll to position [79, 0]
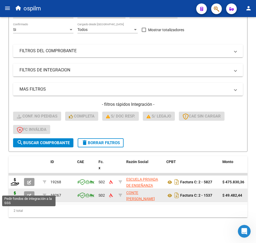
click at [13, 192] on icon at bounding box center [15, 195] width 9 height 7
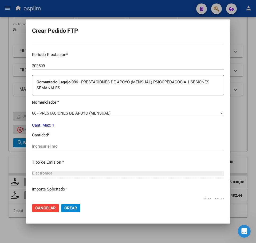
scroll to position [167, 0]
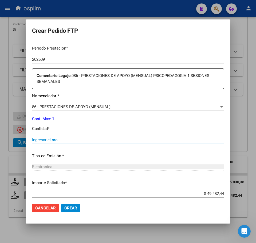
click at [58, 140] on input "Ingresar el nro" at bounding box center [128, 140] width 192 height 5
click at [65, 209] on span "Crear" at bounding box center [70, 208] width 13 height 5
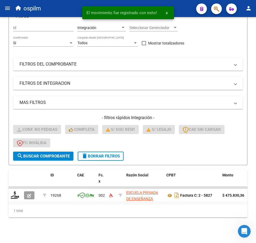
scroll to position [65, 0]
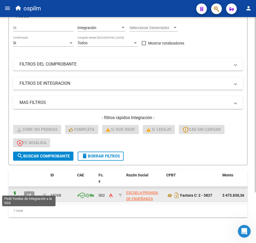
click at [15, 192] on icon at bounding box center [15, 195] width 9 height 7
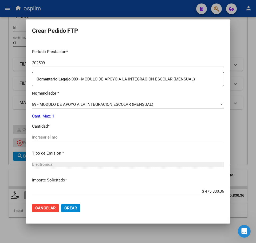
scroll to position [167, 0]
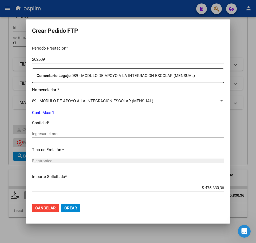
click at [84, 137] on div "Ingresar el nro" at bounding box center [128, 134] width 192 height 8
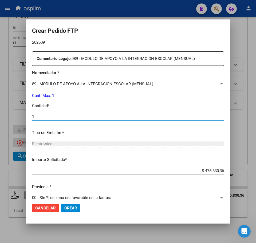
scroll to position [191, 0]
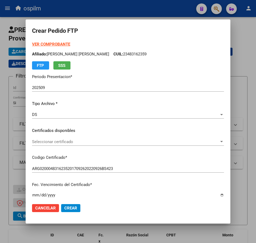
type input "1"
click at [76, 209] on span "Crear" at bounding box center [70, 208] width 13 height 5
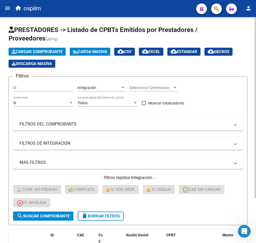
click at [88, 53] on span "Carga Masiva" at bounding box center [90, 51] width 34 height 5
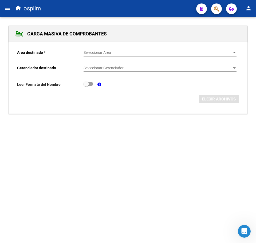
click at [94, 53] on span "Seleccionar Area" at bounding box center [157, 52] width 148 height 5
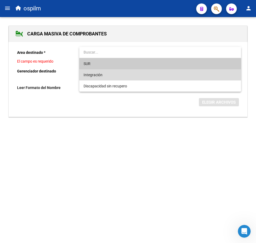
click at [101, 71] on span "Integración" at bounding box center [159, 74] width 153 height 11
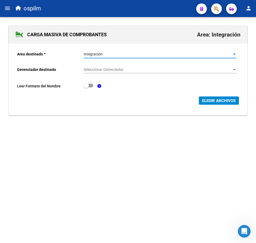
click at [101, 71] on span "Seleccionar Gerenciador" at bounding box center [157, 69] width 148 height 5
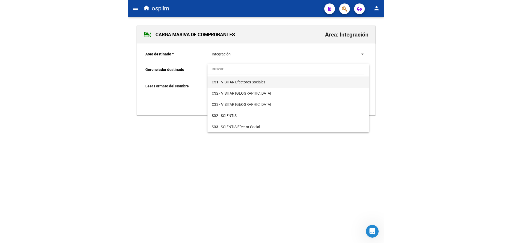
scroll to position [67, 0]
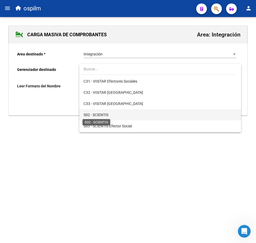
click at [99, 113] on span "S02 - SCIENTIS" at bounding box center [95, 115] width 25 height 4
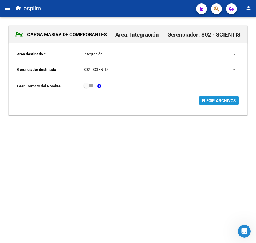
click at [209, 100] on span "ELEGIR ARCHIVOS" at bounding box center [219, 100] width 34 height 5
